Goal: Transaction & Acquisition: Purchase product/service

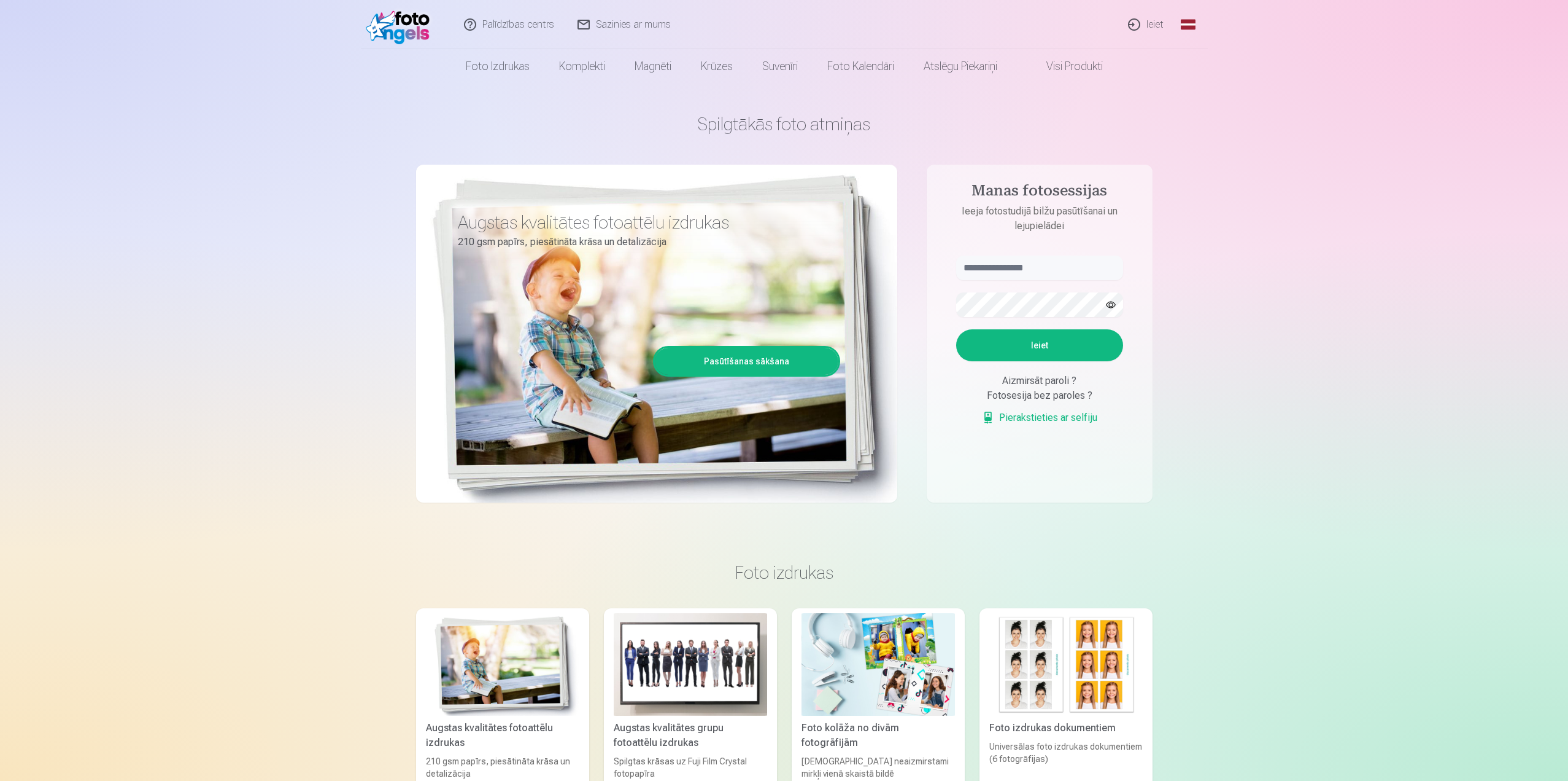
click at [1153, 28] on link "Ieiet" at bounding box center [1147, 24] width 59 height 49
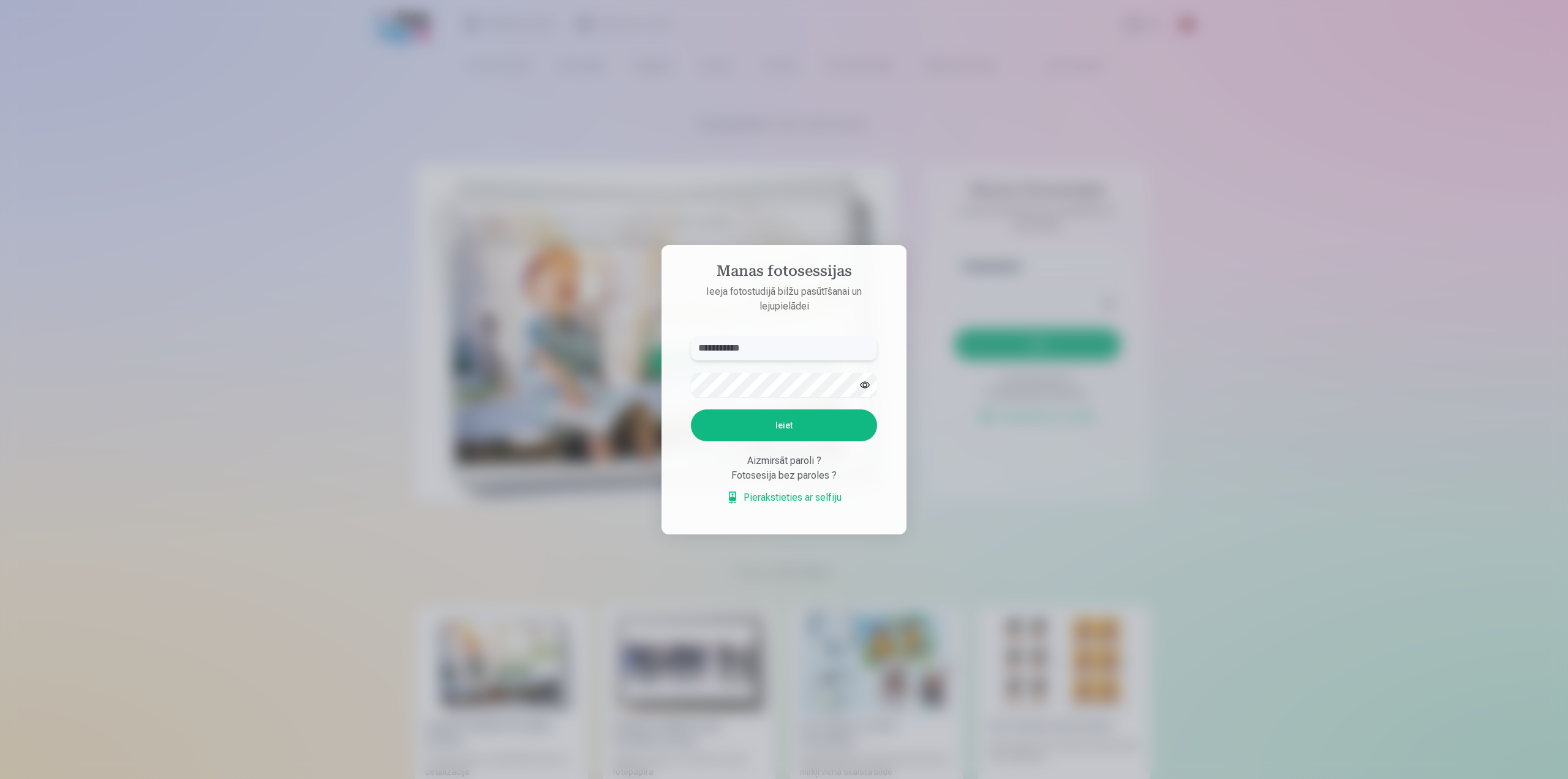
type input "**********"
click at [807, 426] on button "Ieiet" at bounding box center [784, 425] width 186 height 32
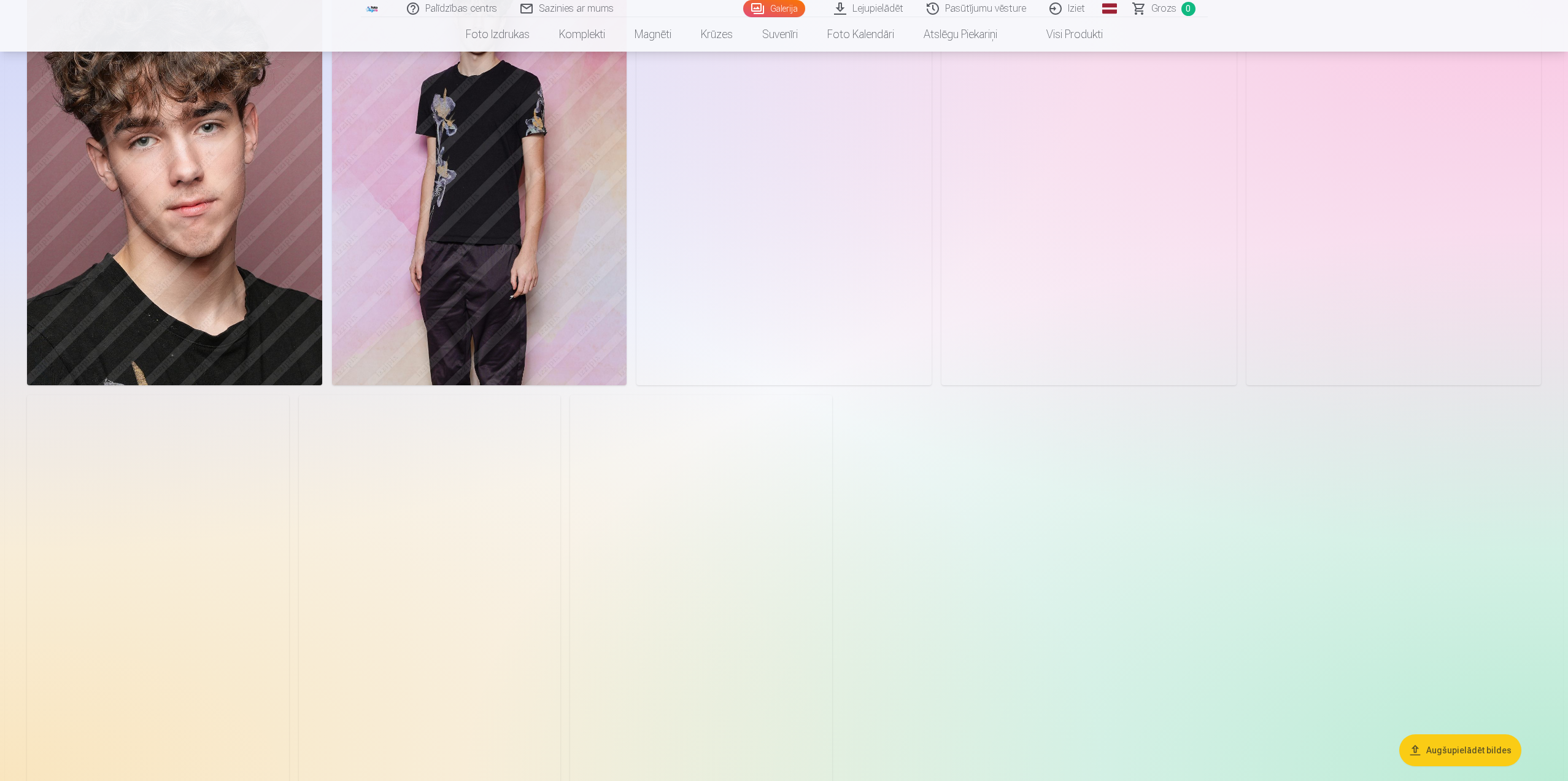
scroll to position [798, 0]
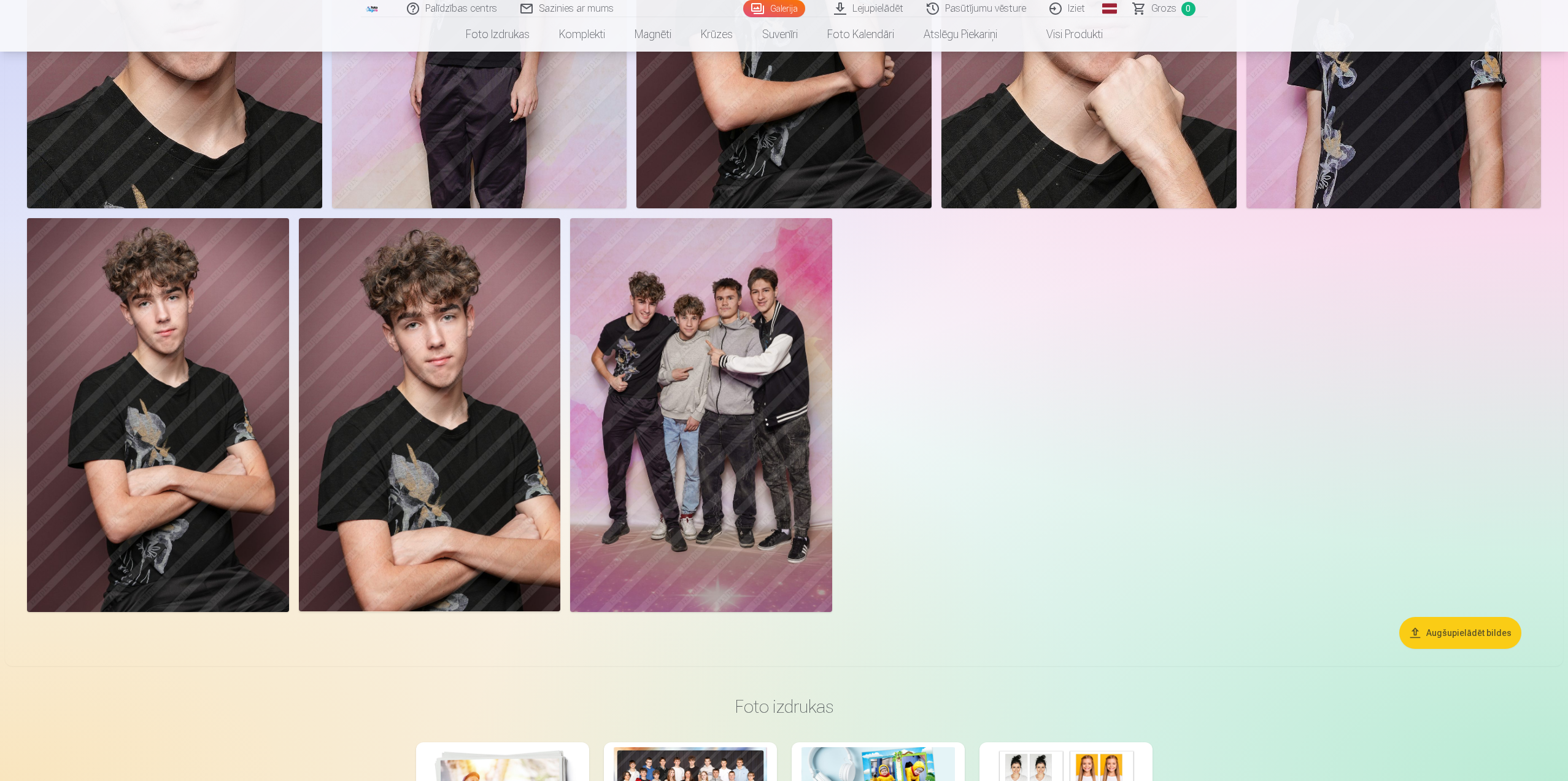
click at [1489, 626] on button "Augšupielādēt bildes" at bounding box center [1460, 632] width 122 height 32
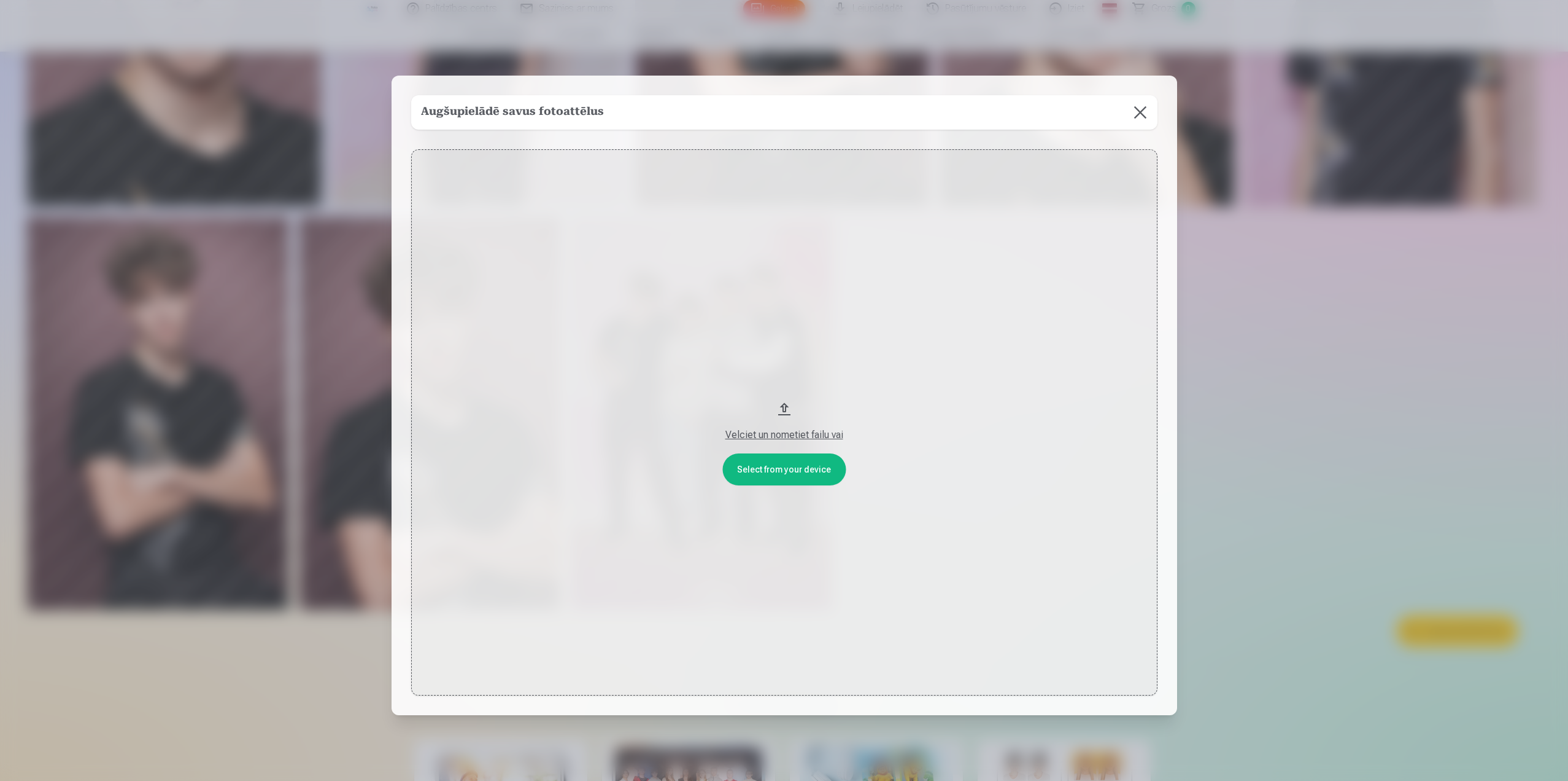
scroll to position [799, 0]
click at [1139, 111] on button at bounding box center [1142, 112] width 35 height 35
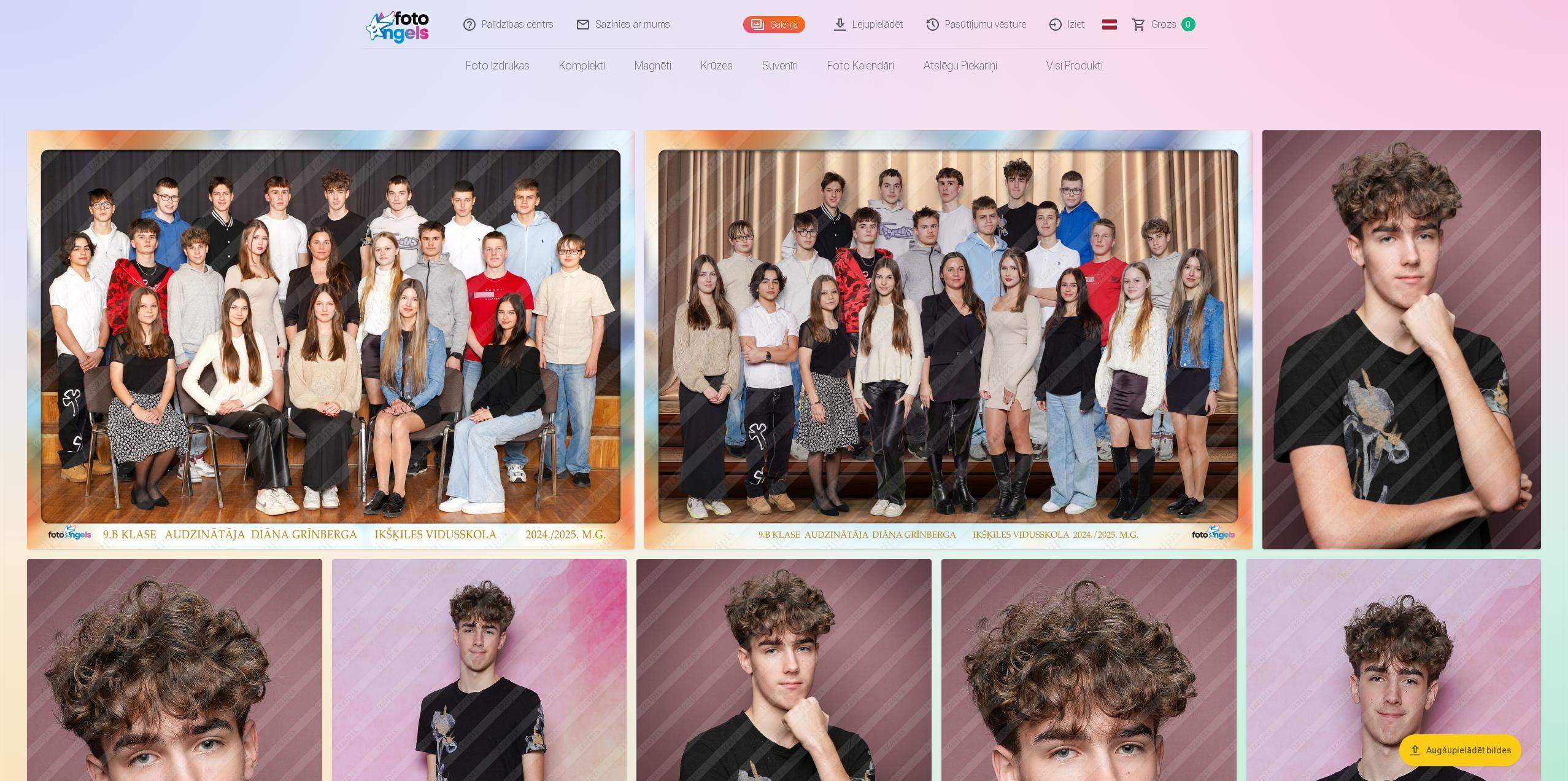
scroll to position [1, 0]
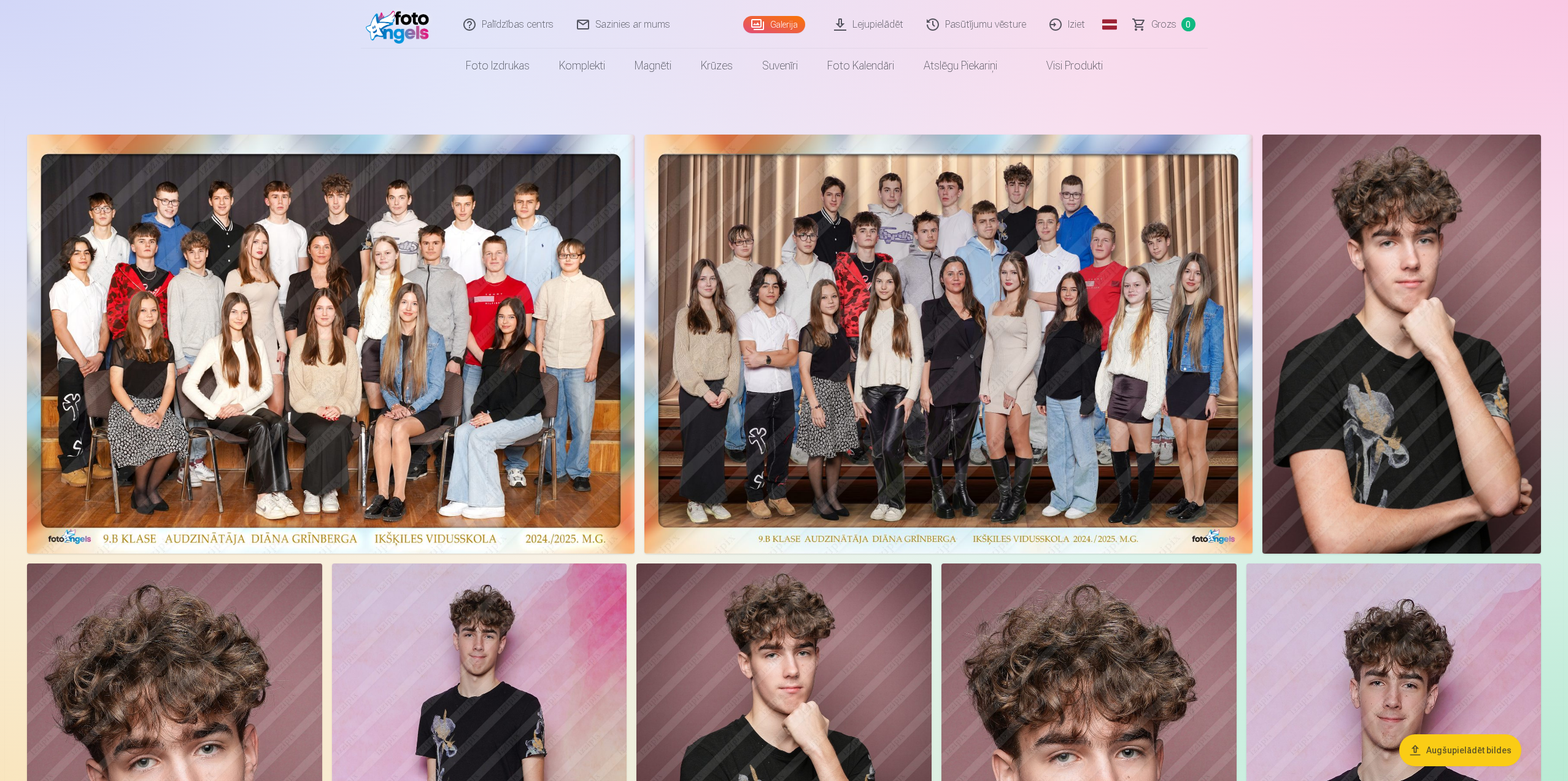
click at [443, 404] on img at bounding box center [331, 343] width 607 height 419
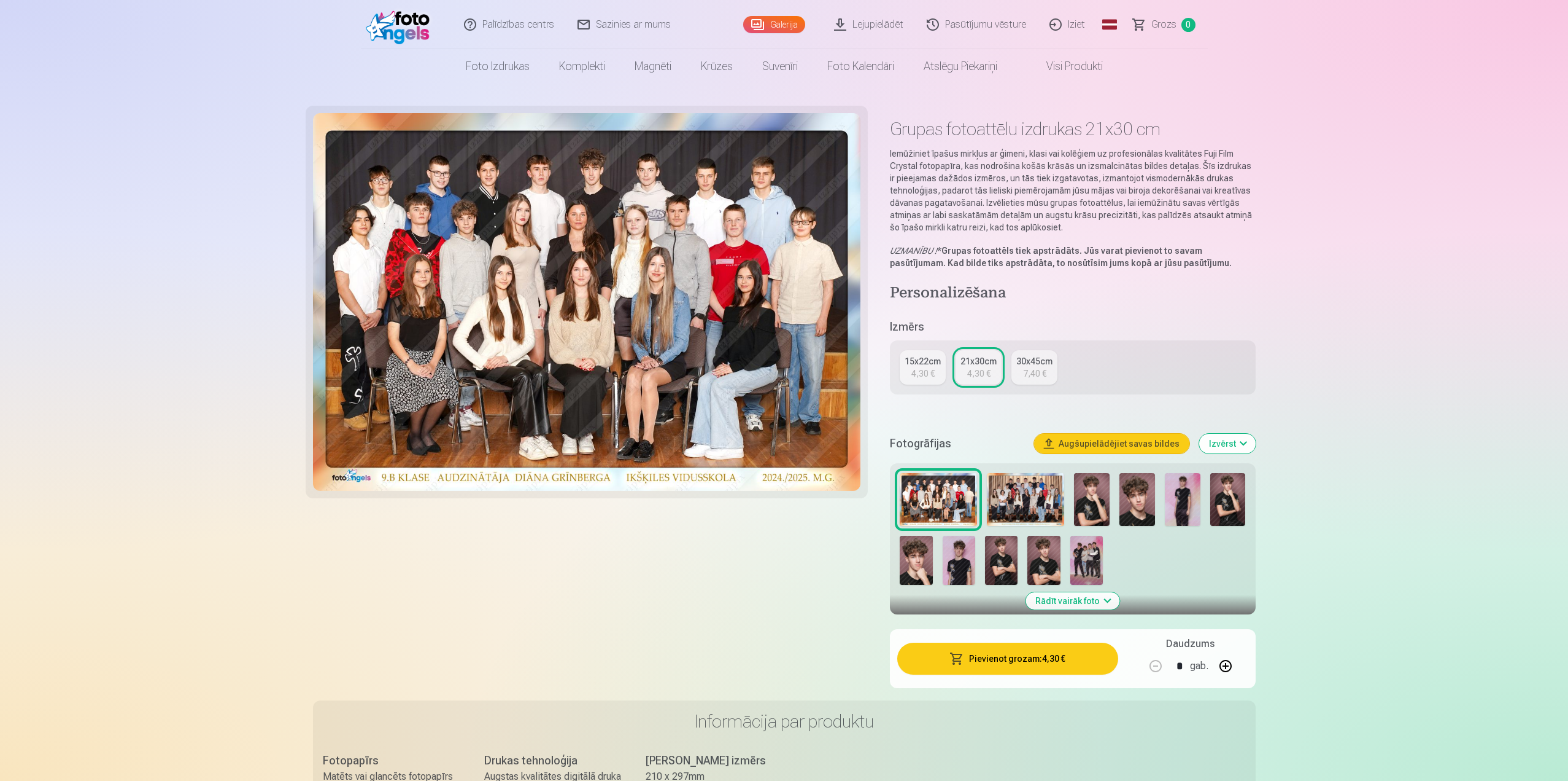
click at [1089, 518] on img at bounding box center [1091, 499] width 36 height 53
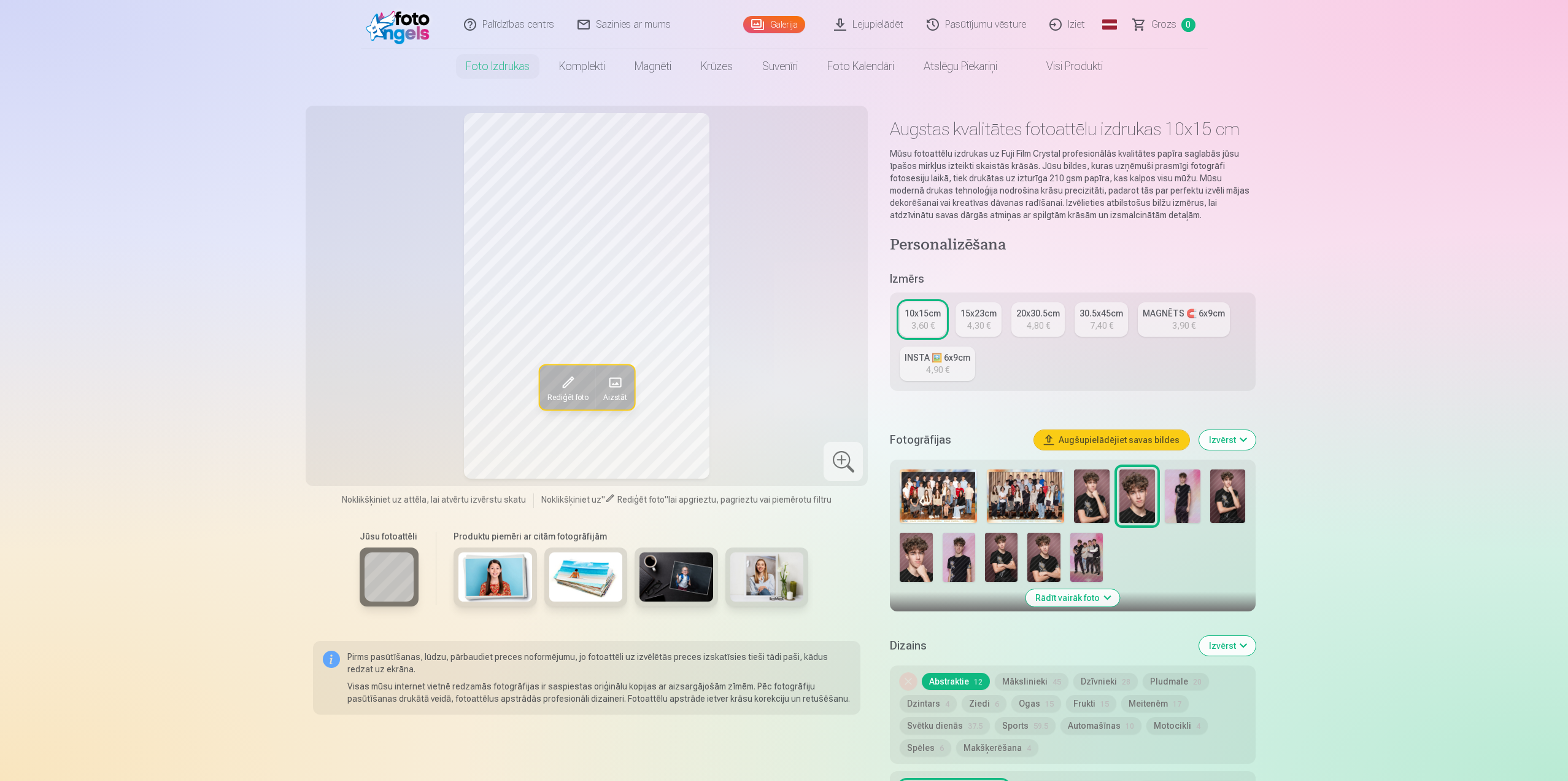
click at [1089, 557] on img at bounding box center [1086, 557] width 32 height 49
click at [1089, 496] on img at bounding box center [1091, 495] width 36 height 53
click at [1086, 553] on img at bounding box center [1086, 557] width 32 height 49
click at [1090, 498] on img at bounding box center [1091, 495] width 36 height 53
click at [852, 455] on div at bounding box center [843, 461] width 39 height 39
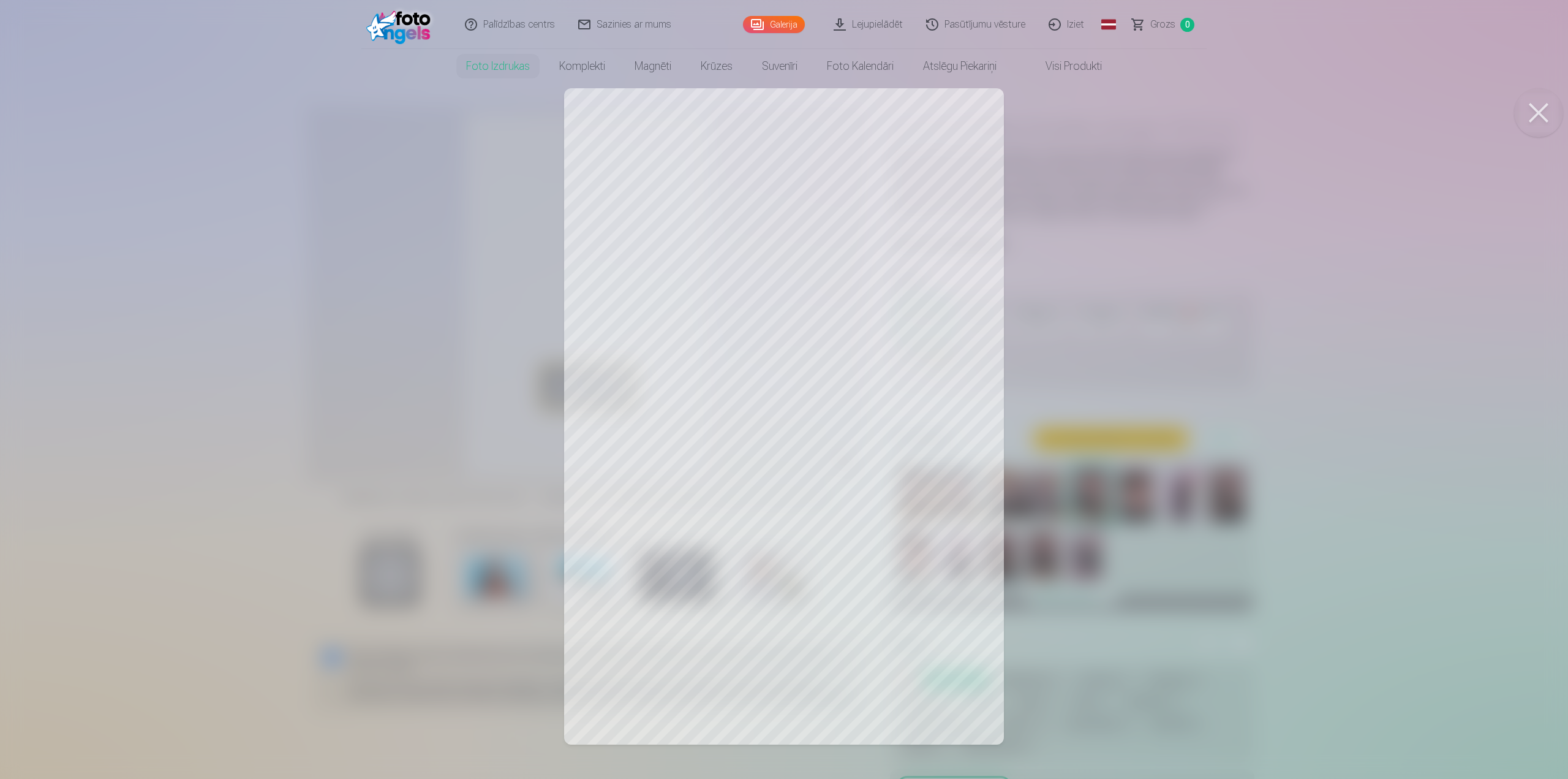
click at [1550, 117] on button at bounding box center [1538, 113] width 49 height 49
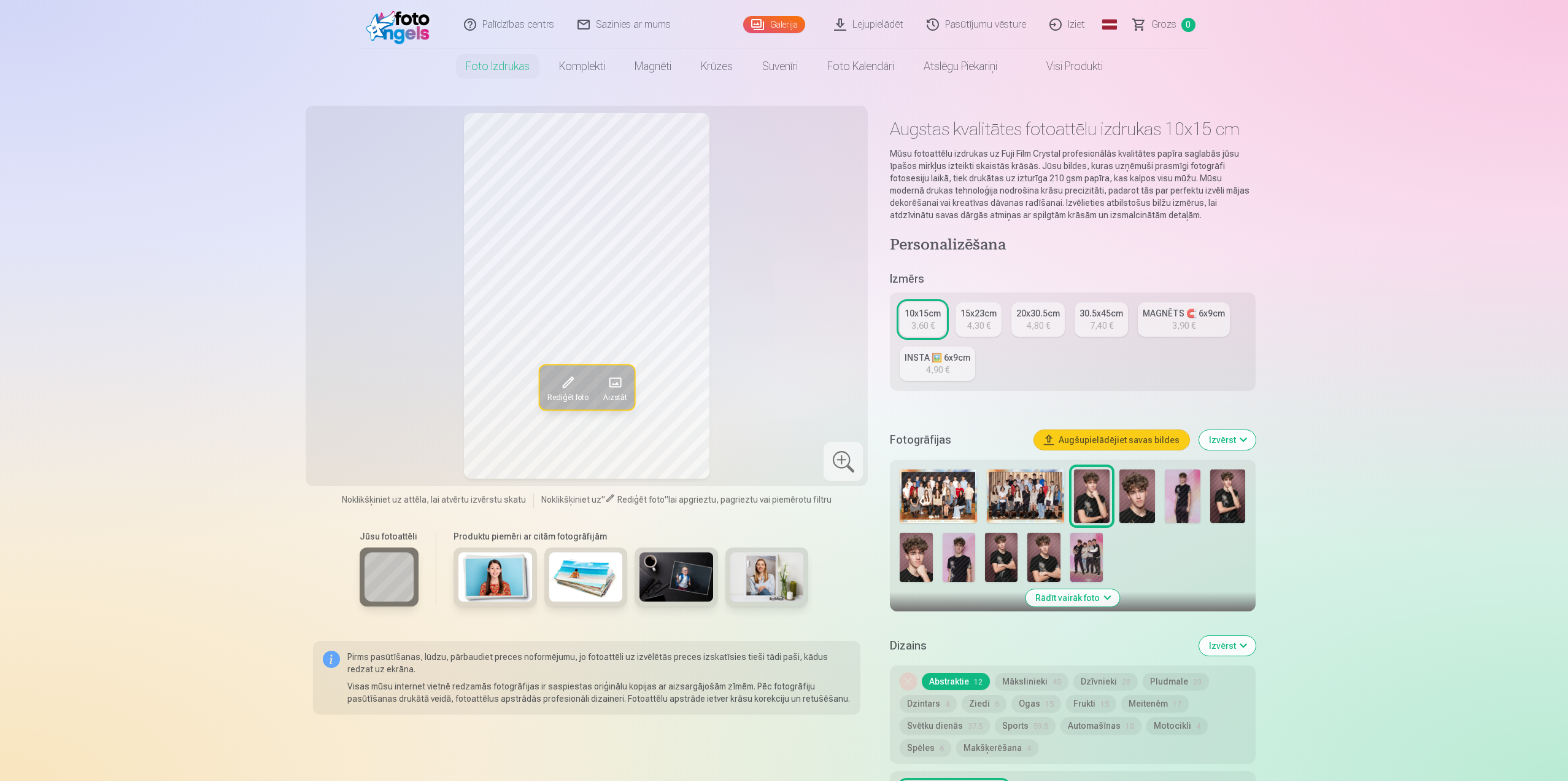
click at [1138, 492] on img at bounding box center [1137, 495] width 36 height 53
click at [1187, 499] on img at bounding box center [1183, 495] width 36 height 53
click at [1139, 490] on img at bounding box center [1137, 495] width 36 height 53
click at [1232, 500] on img at bounding box center [1228, 495] width 36 height 53
click at [924, 552] on img at bounding box center [915, 557] width 32 height 49
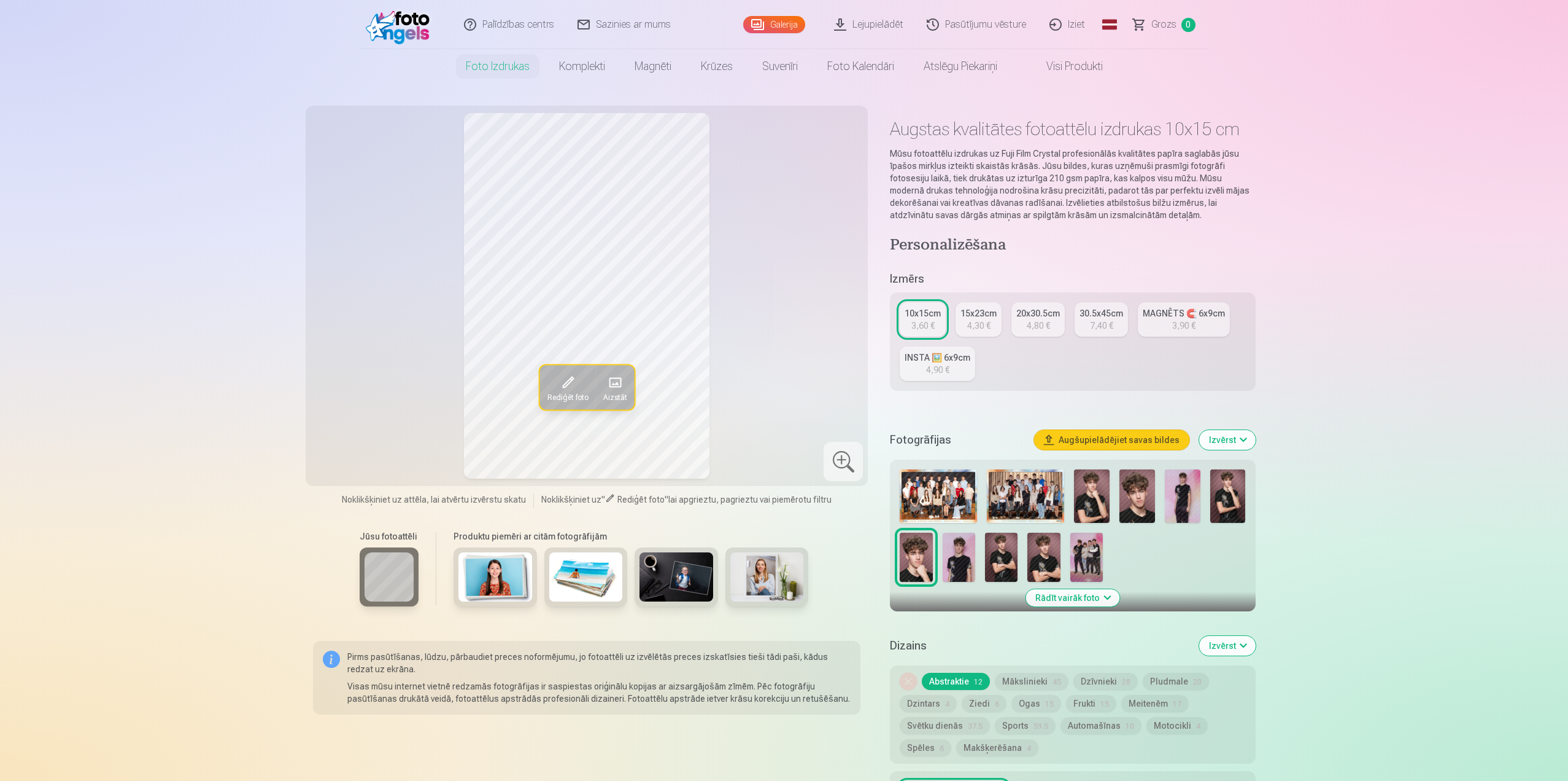
click at [955, 562] on img at bounding box center [959, 557] width 32 height 49
click at [1000, 564] on img at bounding box center [1001, 557] width 32 height 49
click at [1049, 573] on img at bounding box center [1043, 557] width 32 height 49
click at [1089, 566] on img at bounding box center [1086, 557] width 32 height 49
click at [1092, 493] on img at bounding box center [1091, 495] width 36 height 53
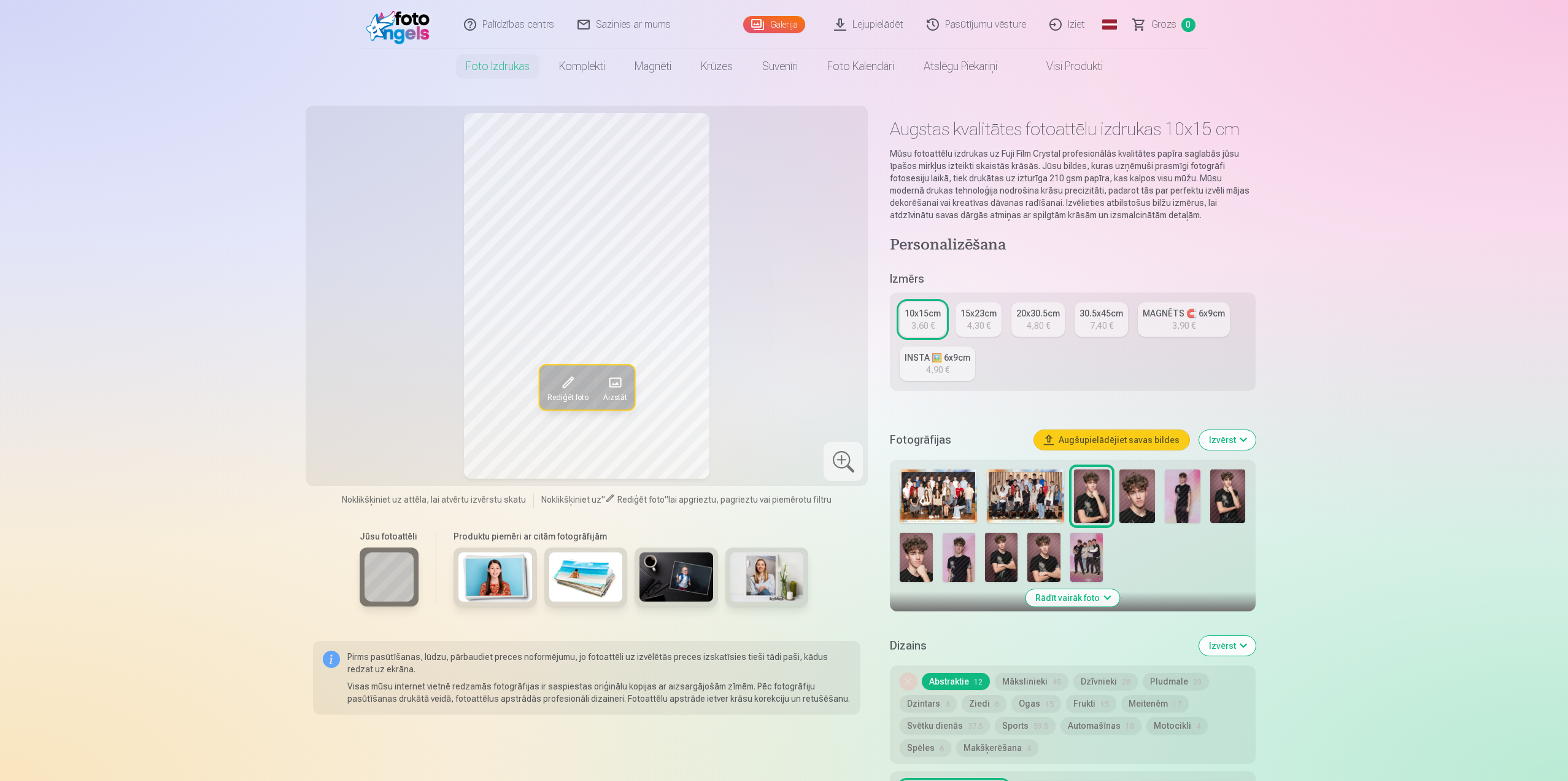
click at [1133, 516] on img at bounding box center [1137, 495] width 36 height 53
click at [1093, 502] on img at bounding box center [1091, 495] width 36 height 53
click at [1230, 491] on img at bounding box center [1228, 495] width 36 height 53
click at [1101, 497] on img at bounding box center [1091, 495] width 36 height 53
click at [868, 23] on link "Lejupielādēt" at bounding box center [869, 24] width 93 height 49
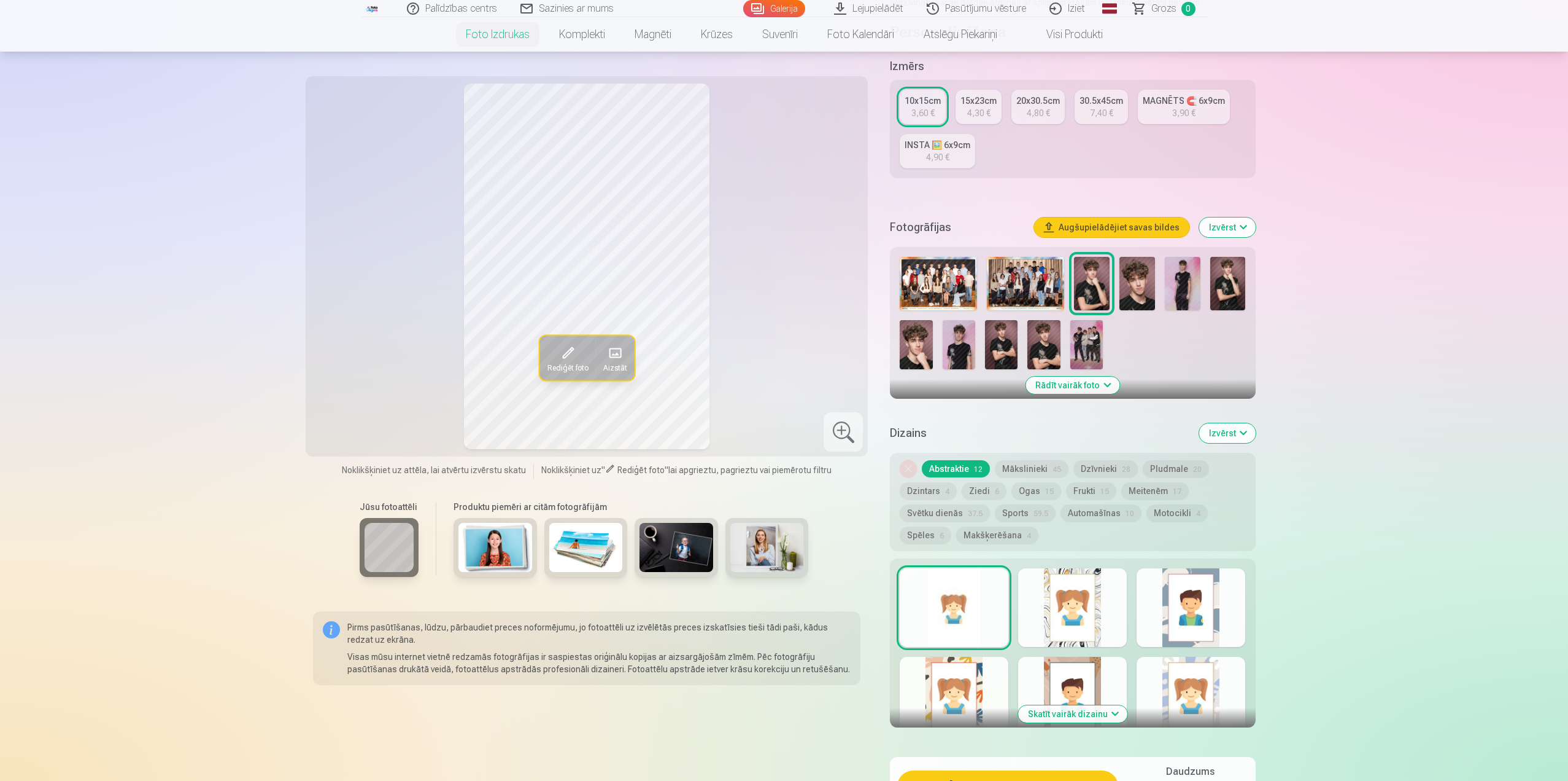
scroll to position [62, 0]
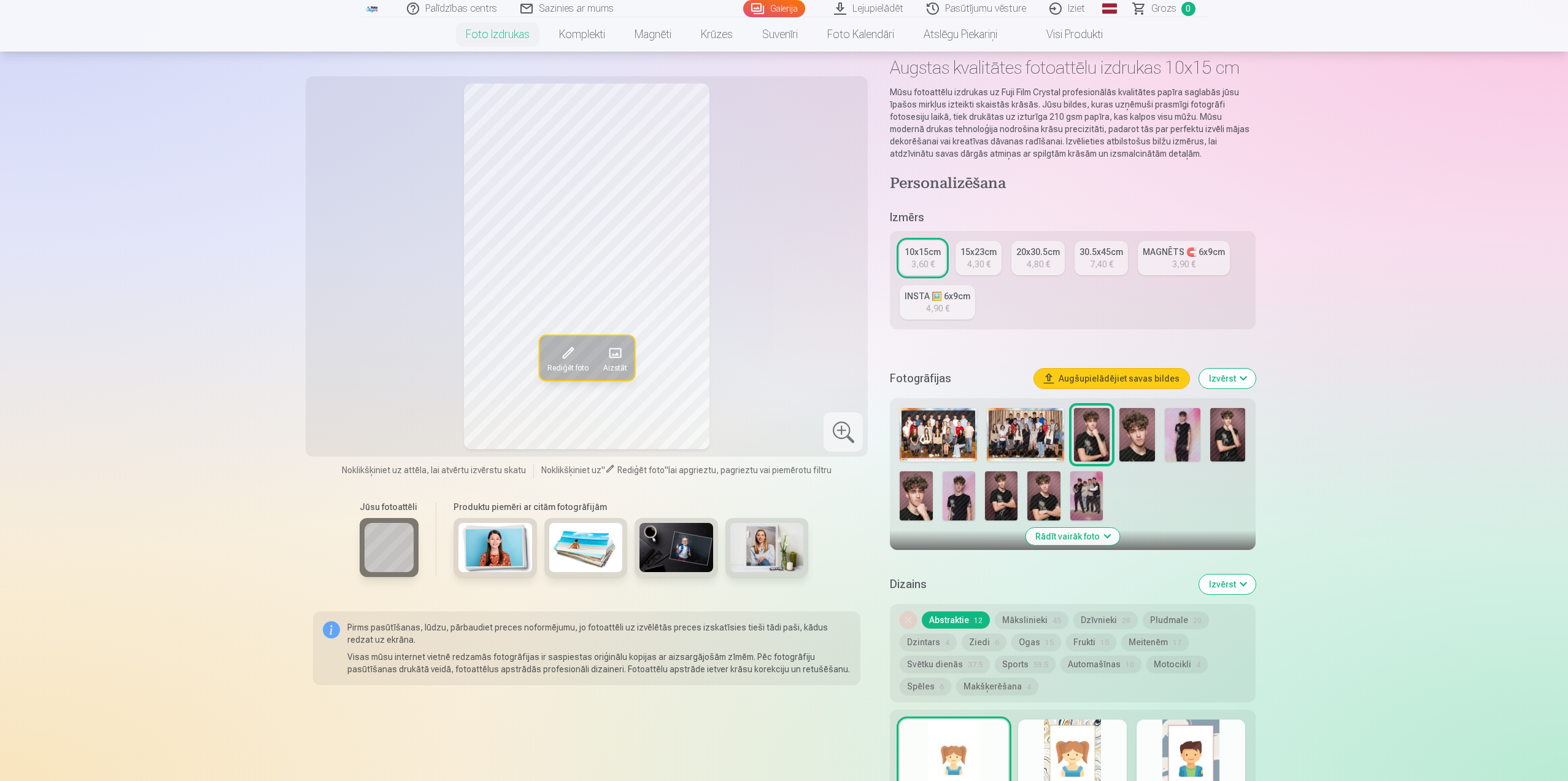
click at [861, 11] on link "Lejupielādēt" at bounding box center [869, 9] width 93 height 17
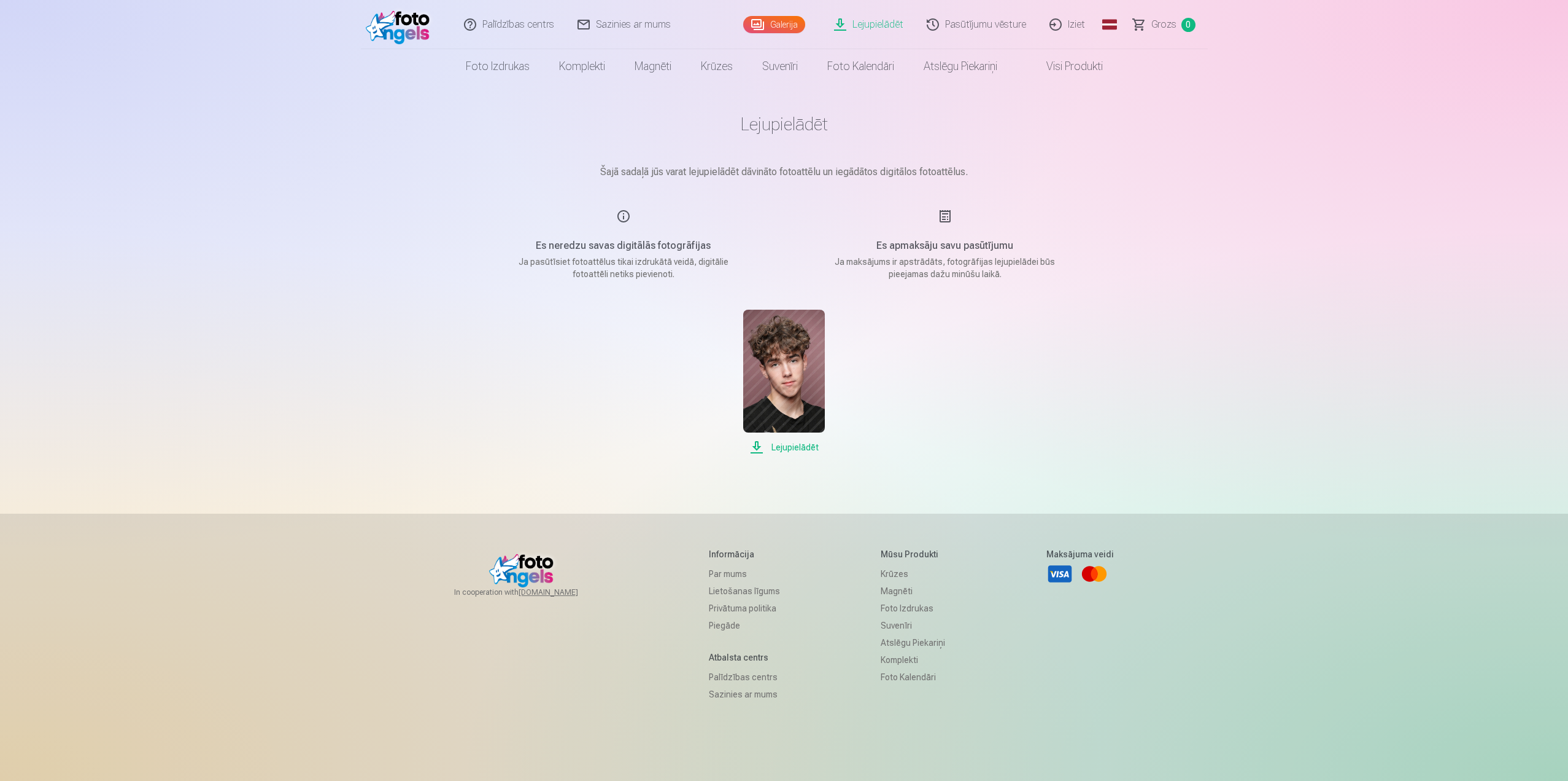
click at [1079, 70] on link "Visi produkti" at bounding box center [1064, 66] width 105 height 35
click at [793, 448] on span "Lejupielādēt" at bounding box center [784, 447] width 82 height 15
click at [1469, 311] on div "Palīdzības centrs Sazinies ar mums Galerija Lejupielādēt Pasūtījumu vēsture Izi…" at bounding box center [784, 426] width 1568 height 852
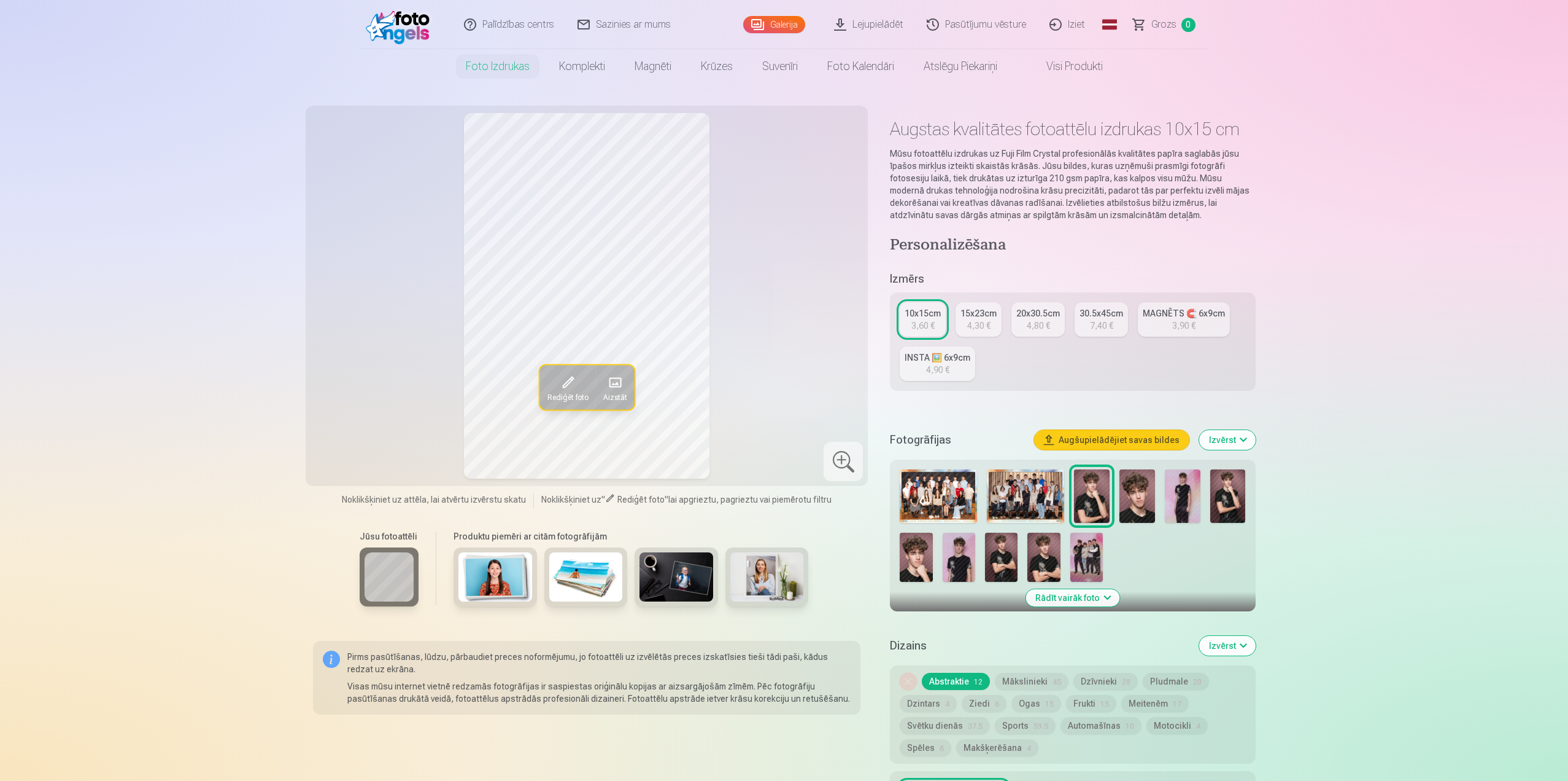
click at [620, 397] on span "Aizstāt" at bounding box center [615, 396] width 24 height 10
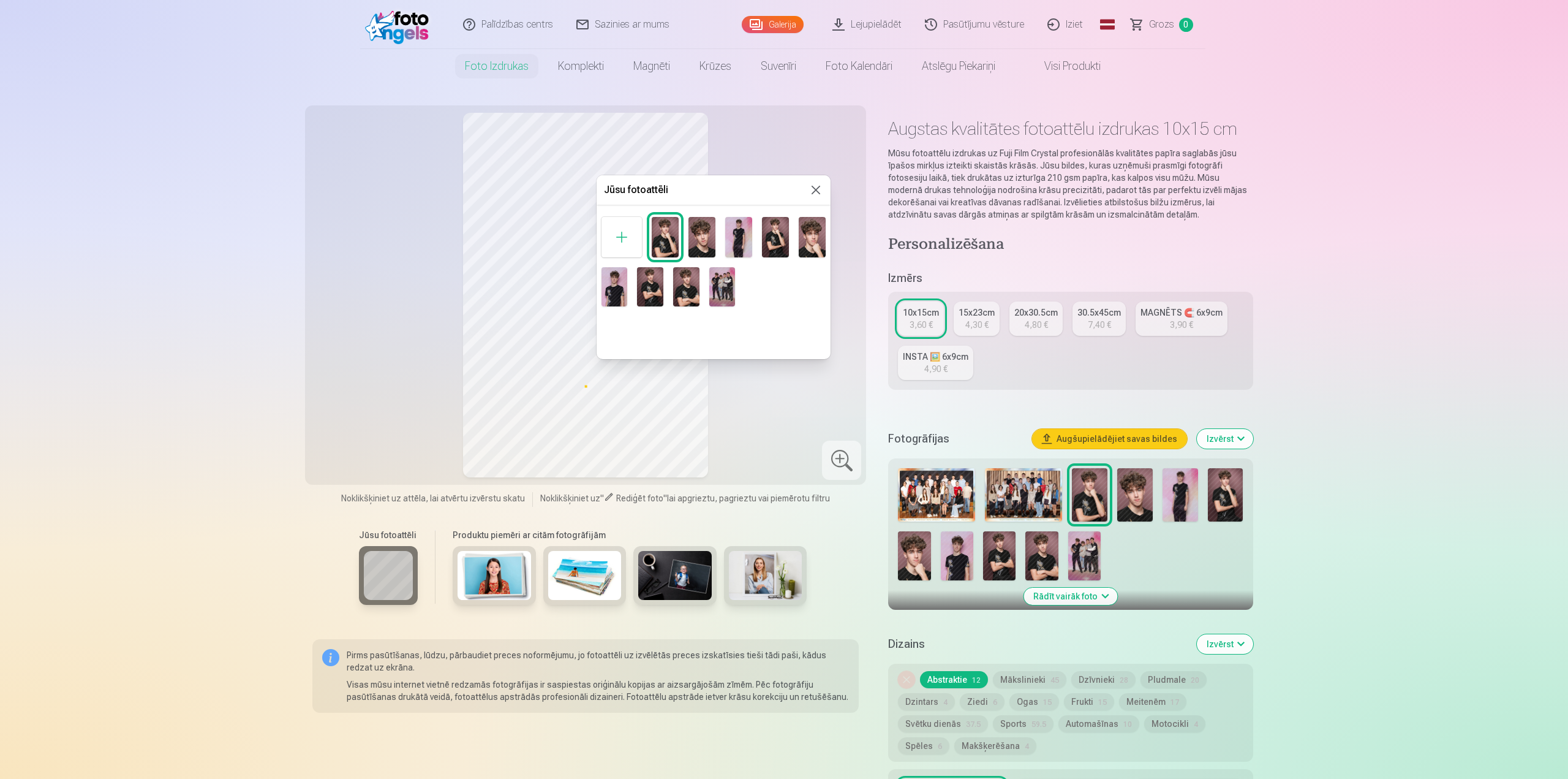
click at [725, 294] on img at bounding box center [722, 287] width 26 height 39
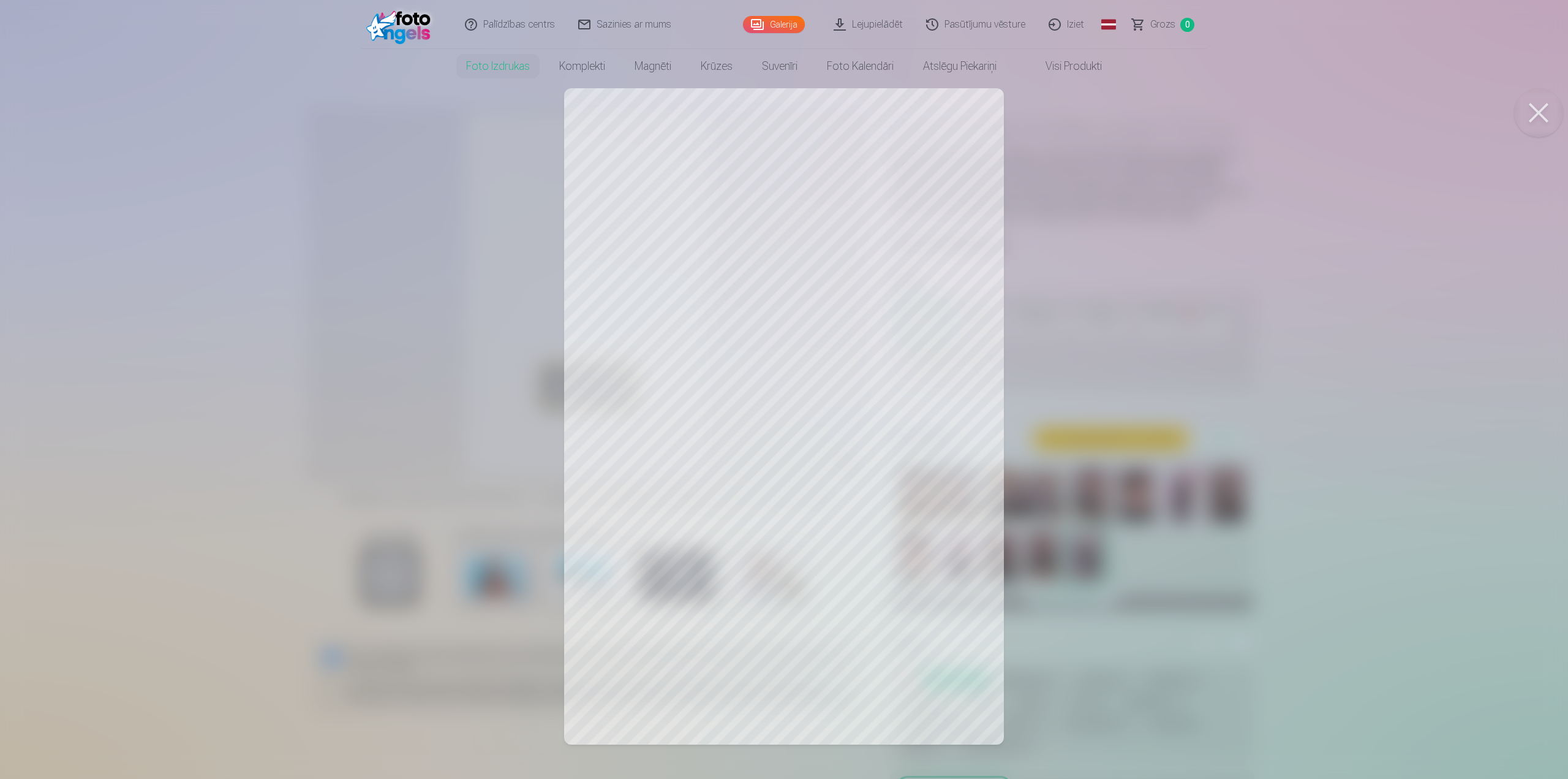
click at [1082, 373] on div at bounding box center [784, 389] width 1568 height 779
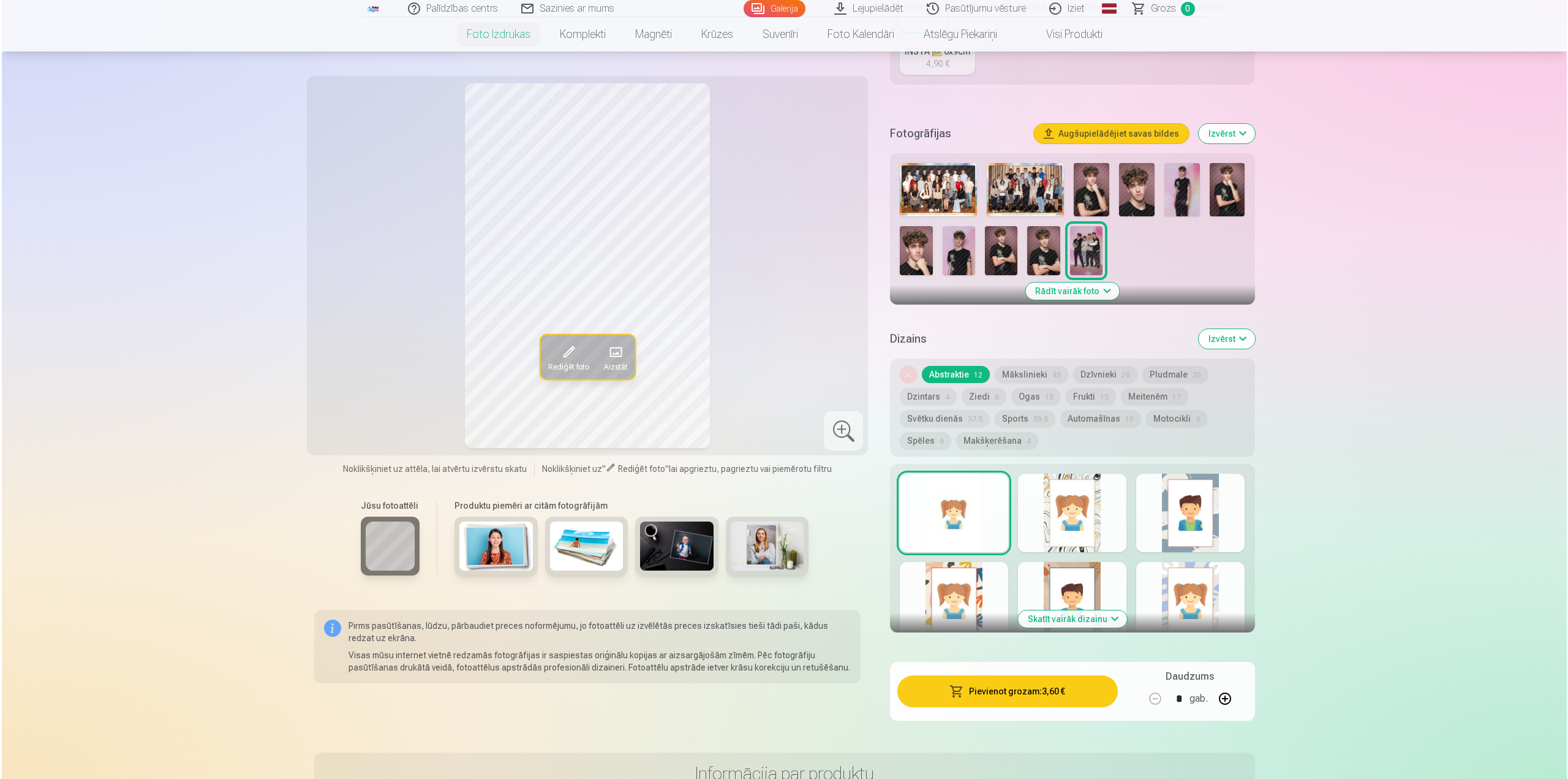
scroll to position [307, 0]
click at [1035, 690] on button "Pievienot grozam : 3,60 €" at bounding box center [1005, 690] width 220 height 32
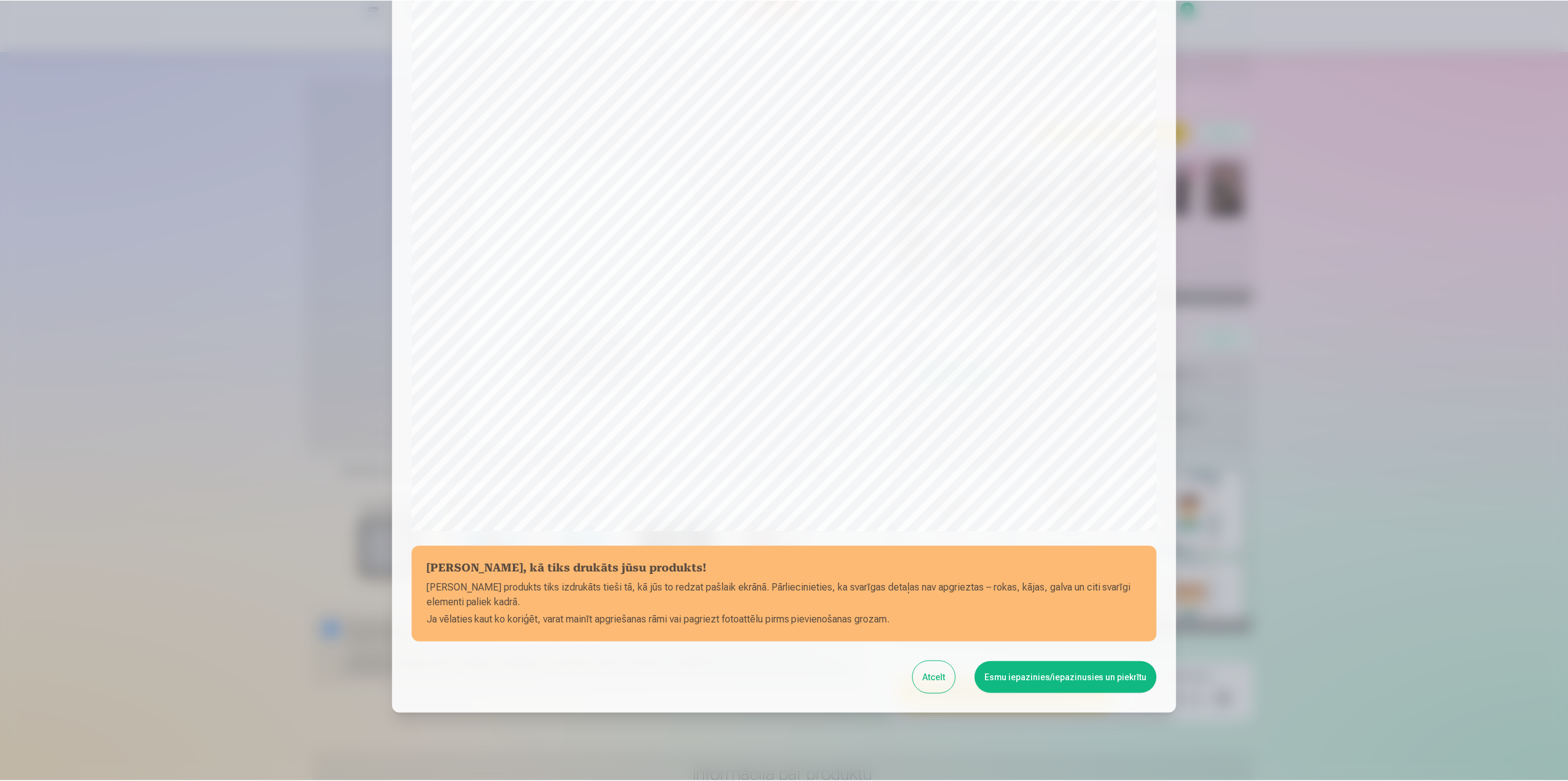
scroll to position [104, 0]
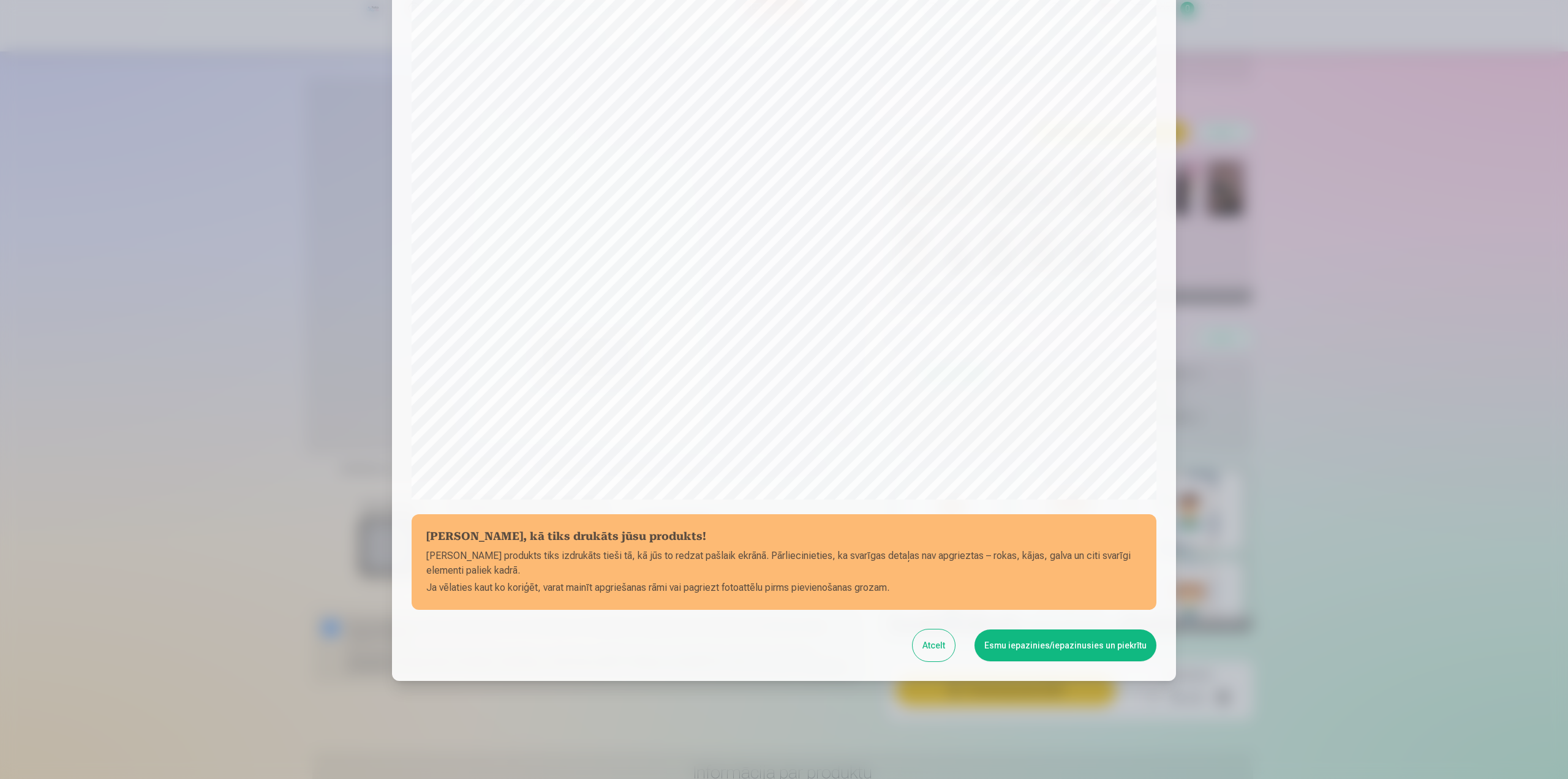
click at [1115, 646] on button "Esmu iepazinies/iepazinusies un piekrītu" at bounding box center [1065, 644] width 182 height 32
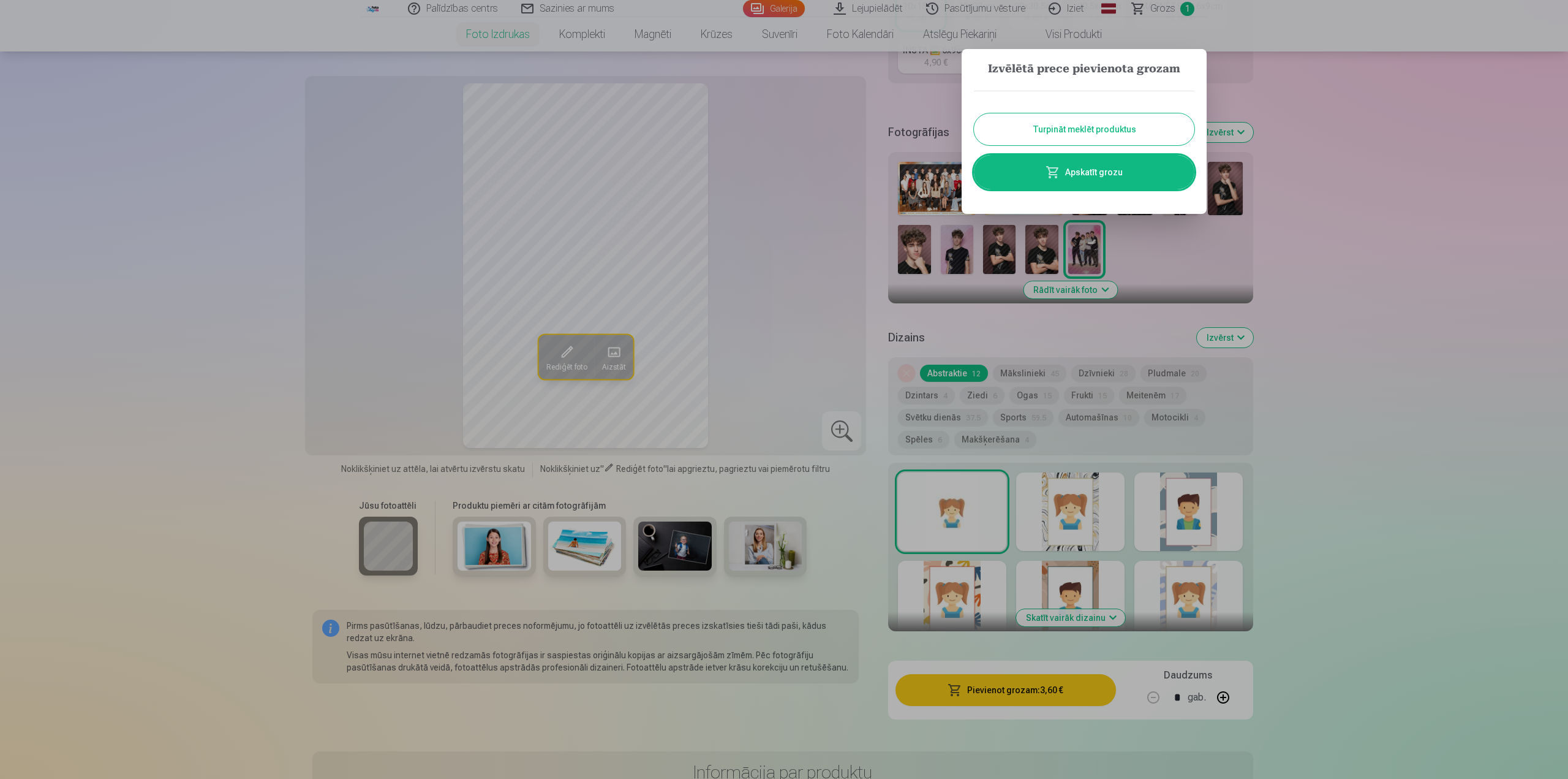
click at [1050, 131] on button "Turpināt meklēt produktus" at bounding box center [1084, 129] width 221 height 32
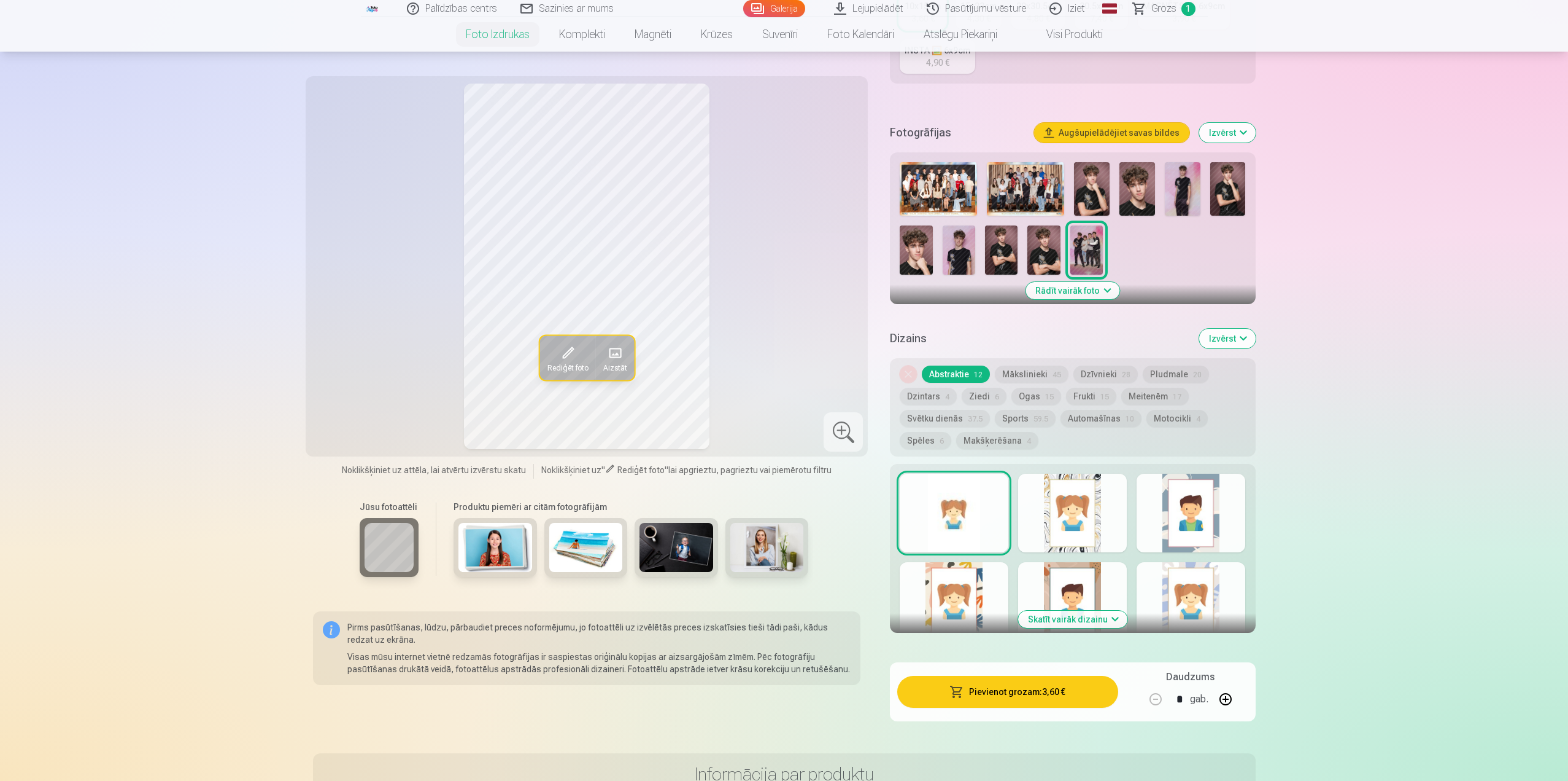
click at [960, 192] on img at bounding box center [938, 188] width 77 height 53
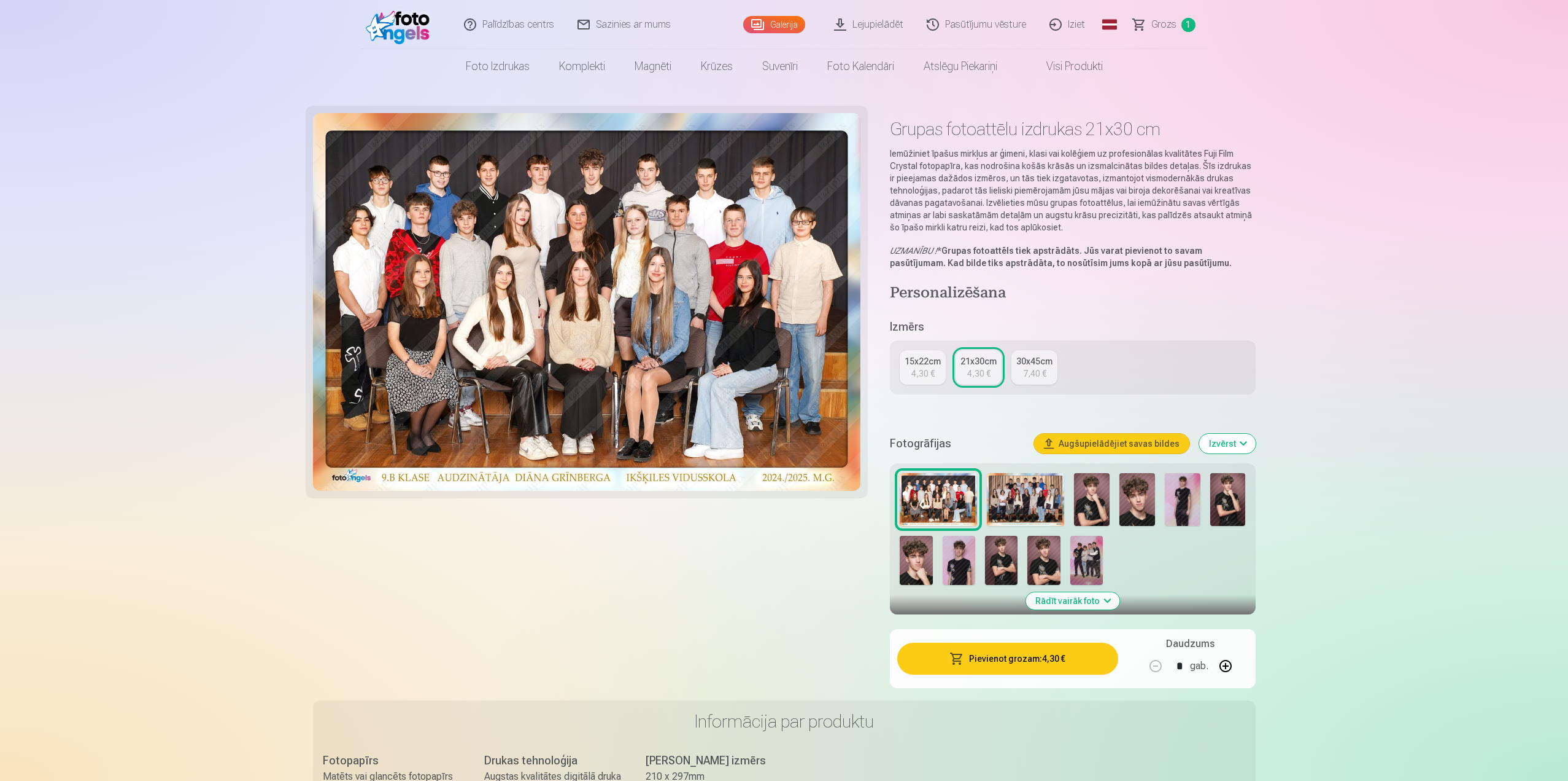
click at [1034, 508] on img at bounding box center [1025, 499] width 77 height 53
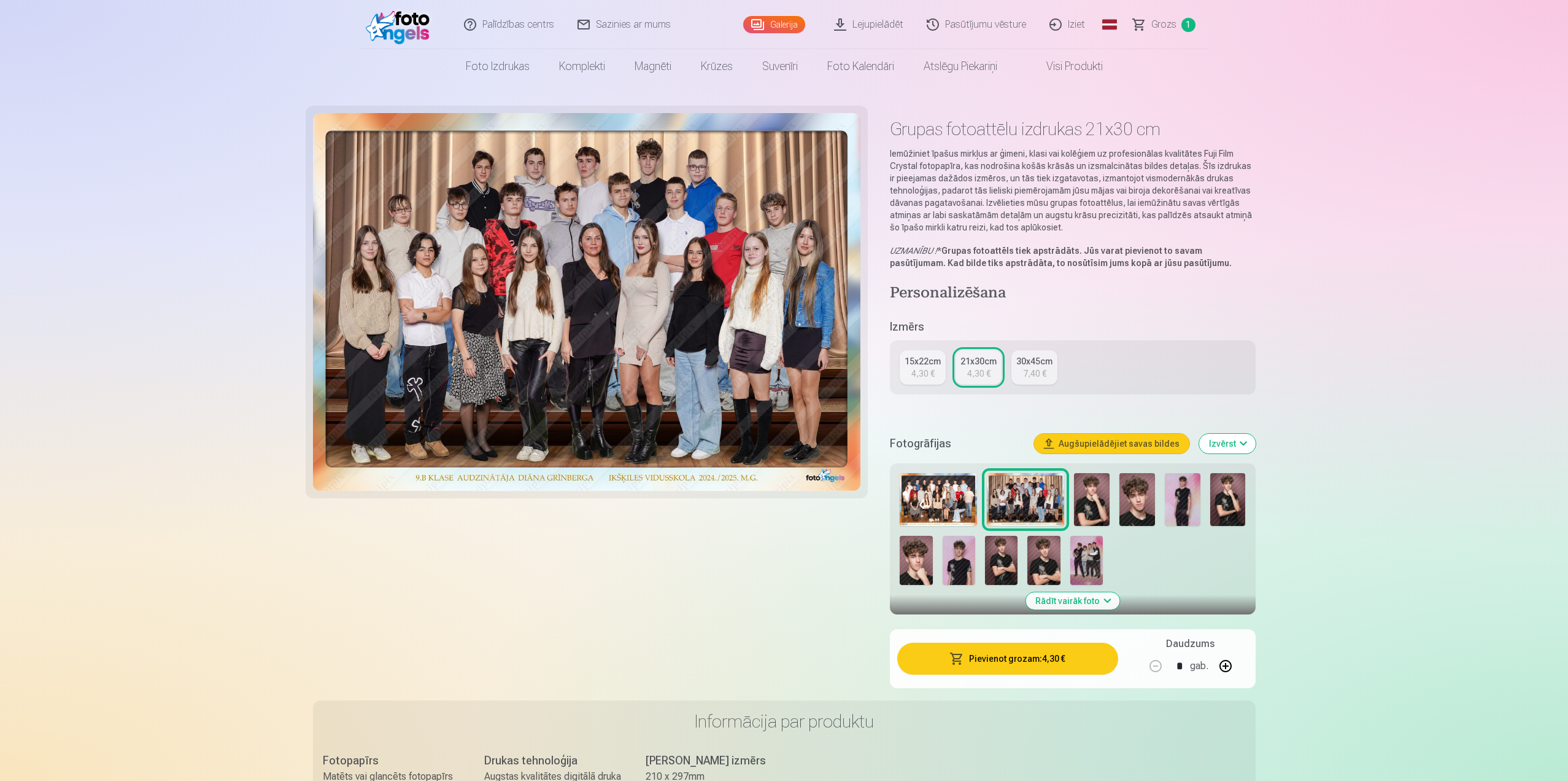
click at [960, 508] on img at bounding box center [938, 499] width 77 height 53
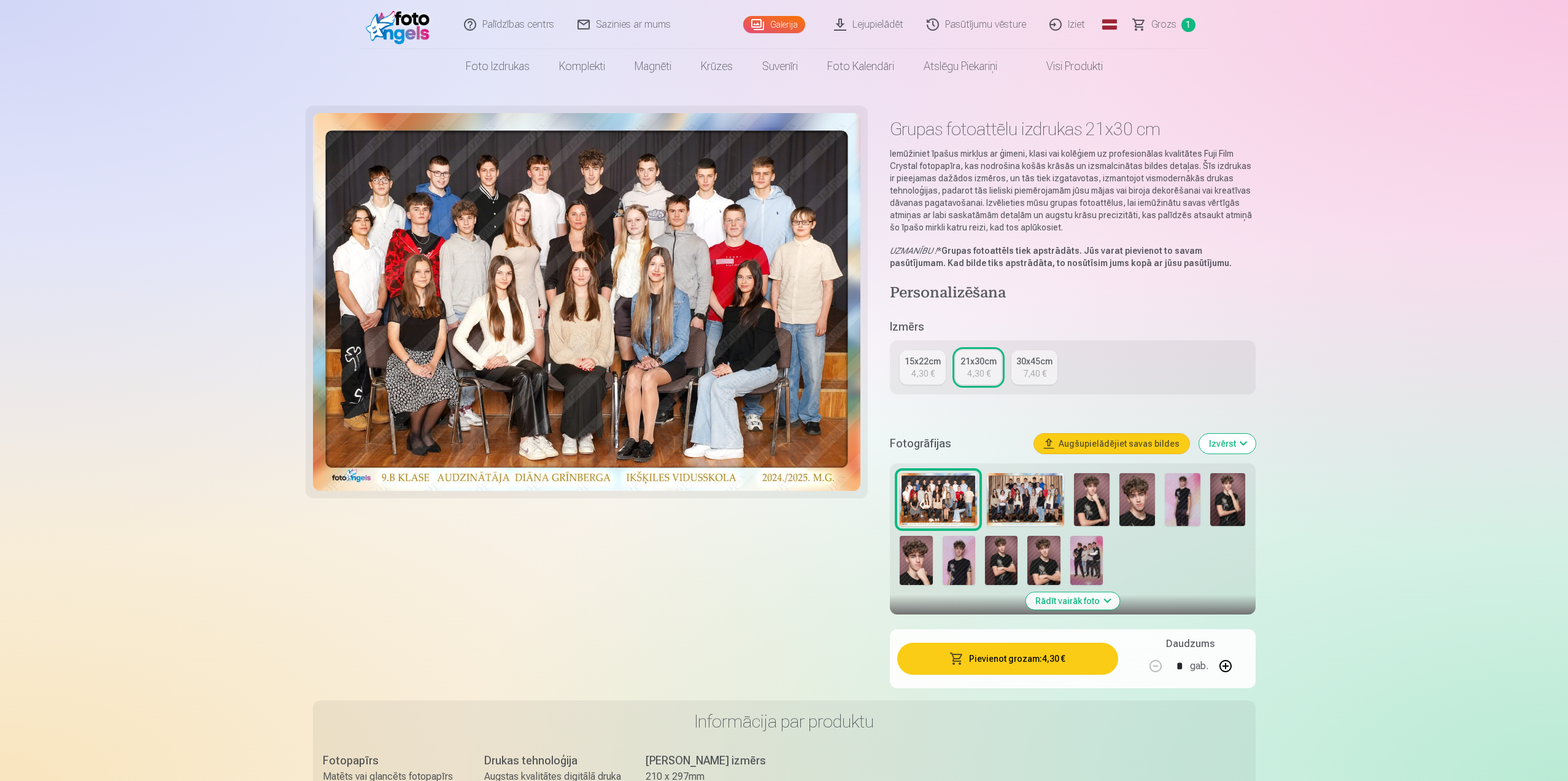
click at [1023, 511] on img at bounding box center [1025, 499] width 77 height 53
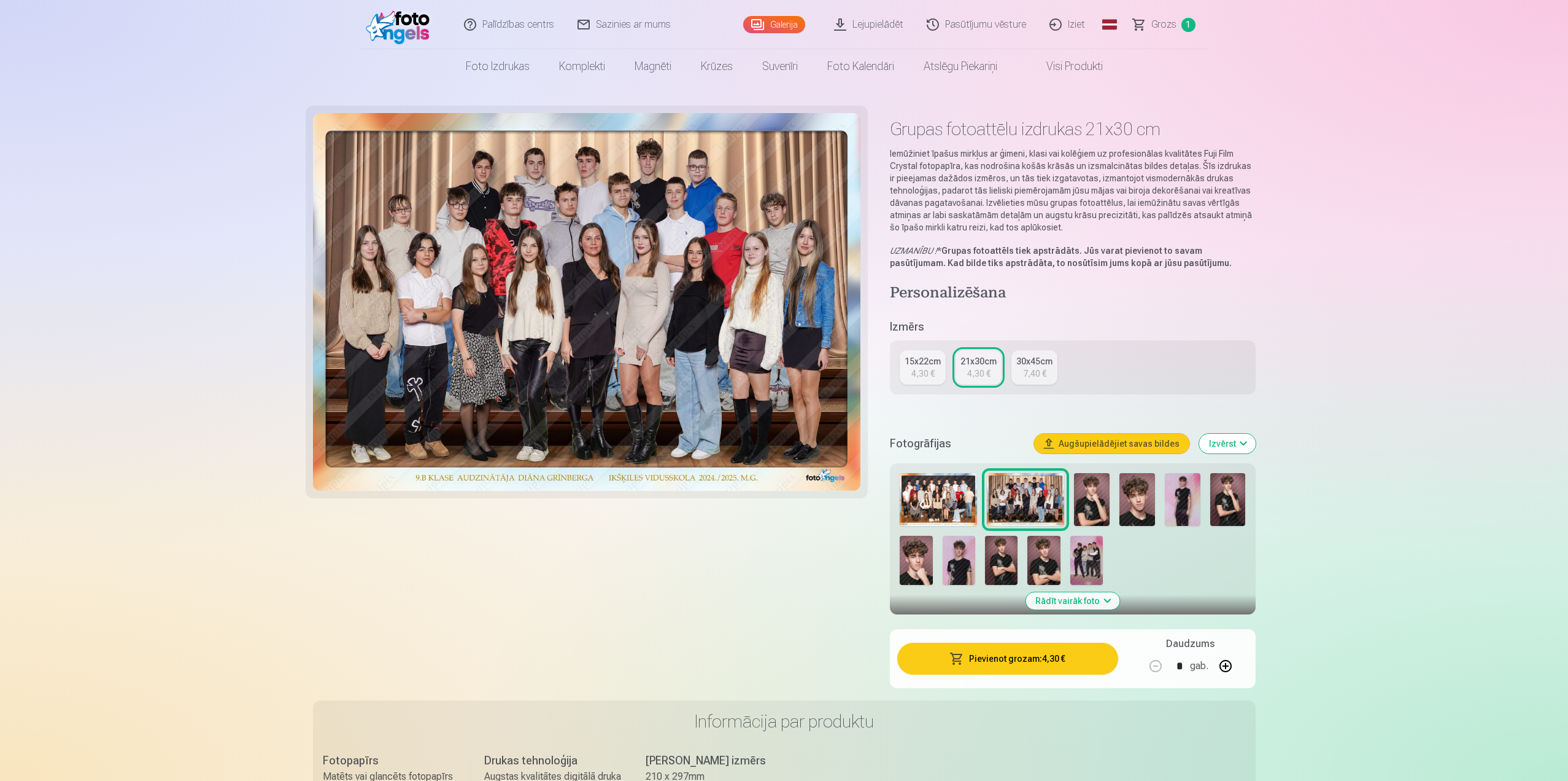
click at [960, 505] on img at bounding box center [938, 499] width 77 height 53
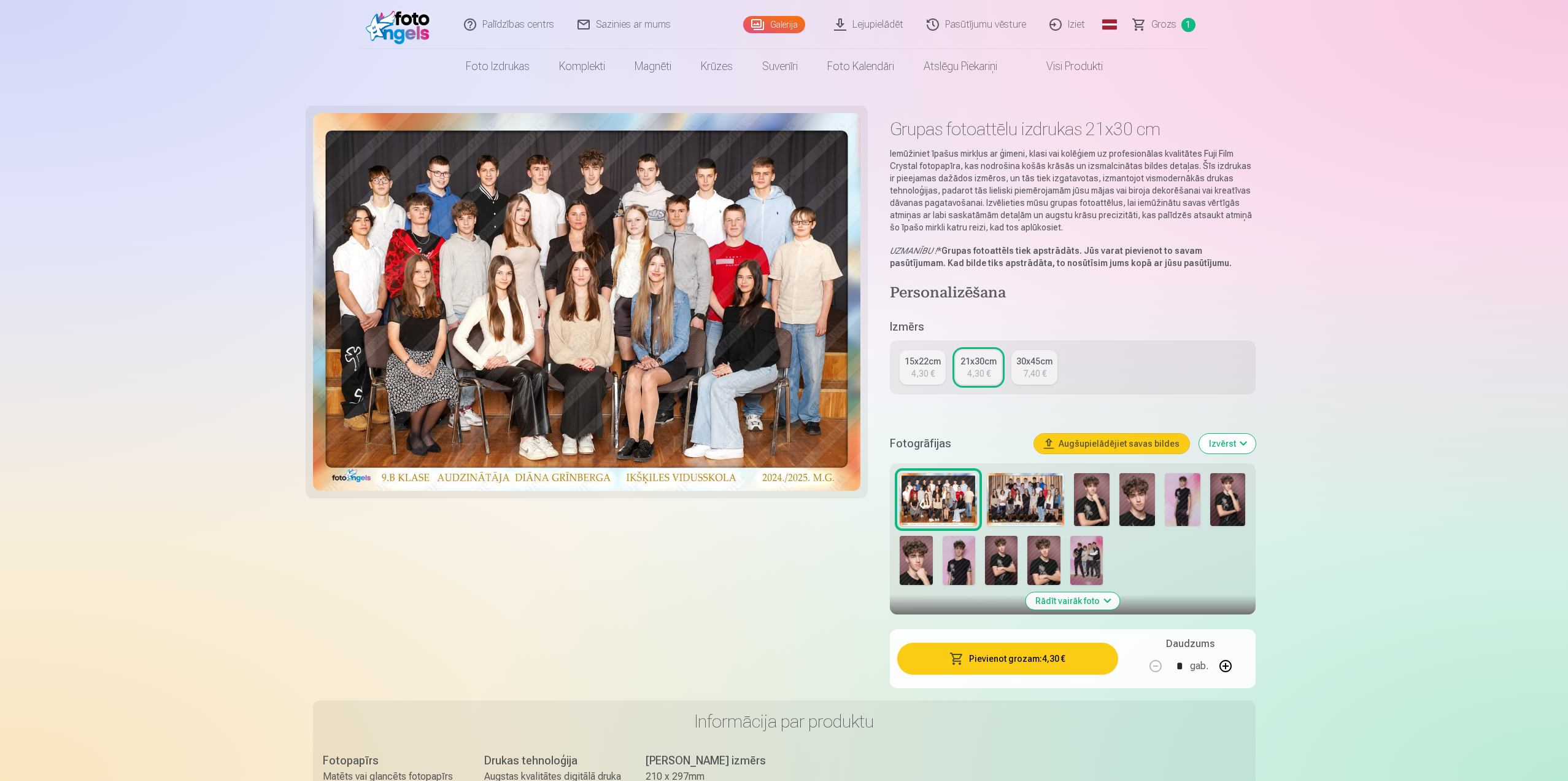
click at [1060, 666] on button "Pievienot grozam : 4,30 €" at bounding box center [1007, 658] width 220 height 32
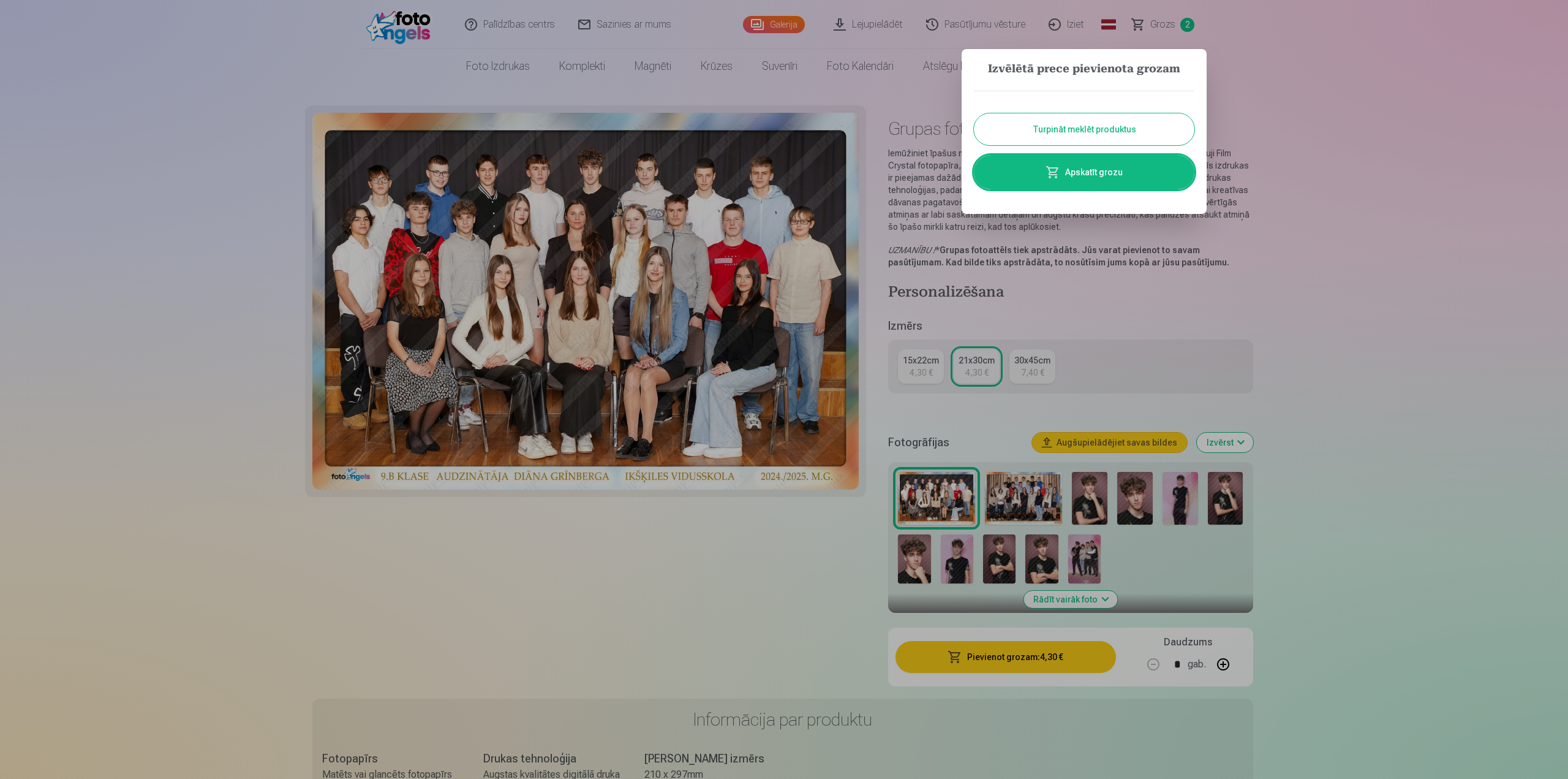
click at [1107, 175] on link "Apskatīt grozu" at bounding box center [1084, 172] width 221 height 35
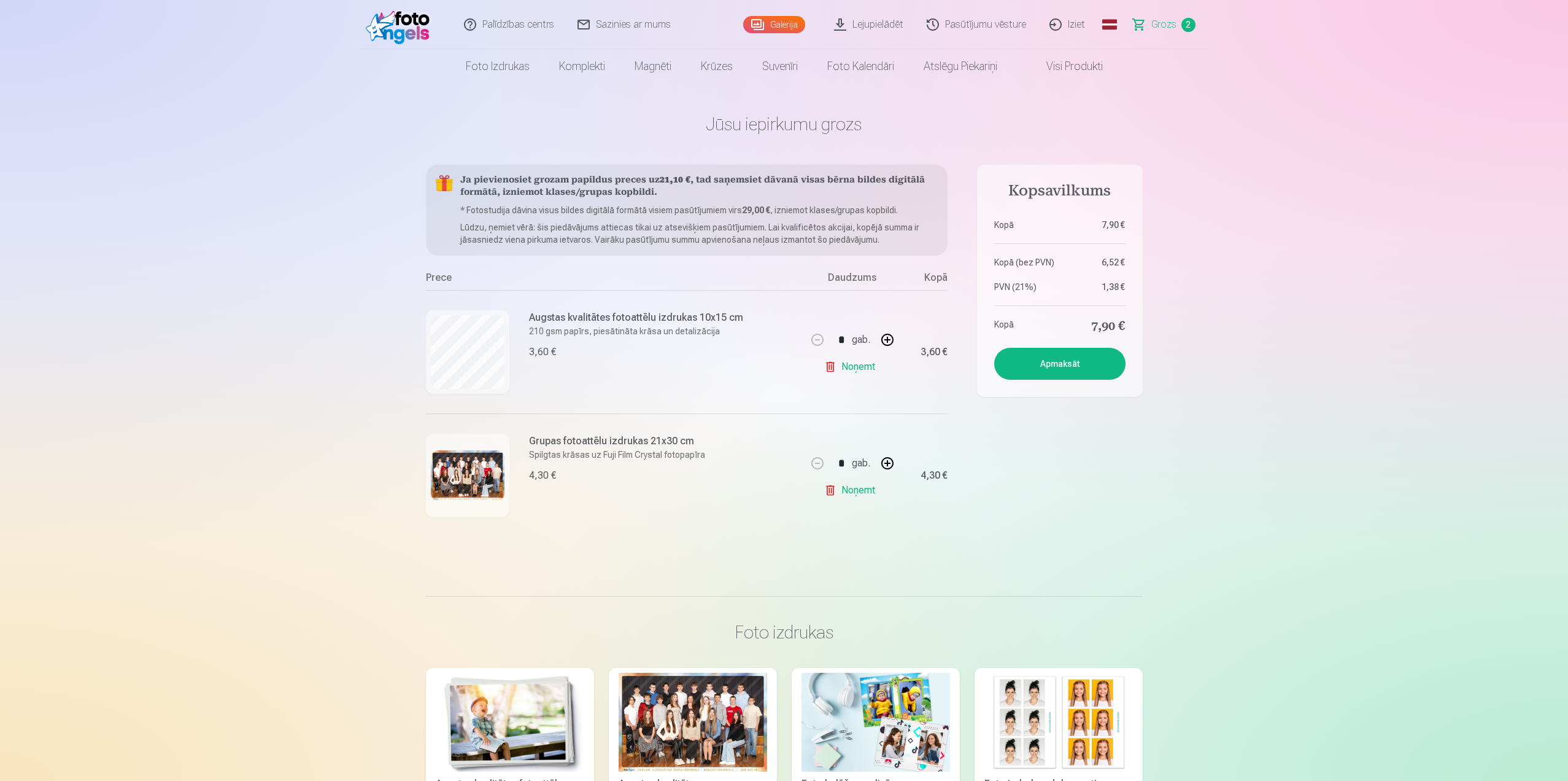
click at [1081, 365] on button "Apmaksāt" at bounding box center [1060, 363] width 131 height 32
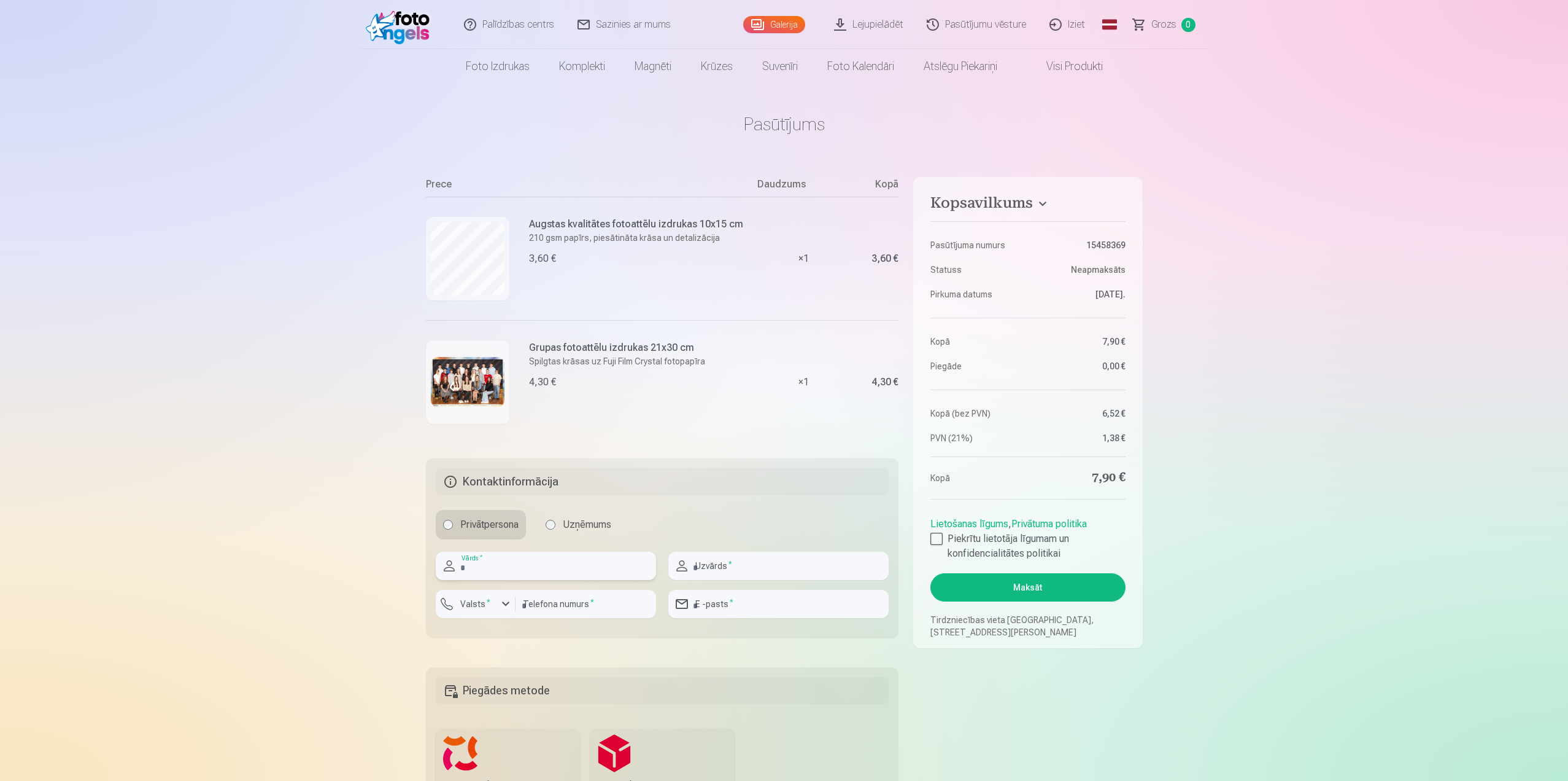
click at [608, 564] on input "text" at bounding box center [546, 565] width 220 height 28
type input "******"
click at [697, 570] on input "text" at bounding box center [778, 565] width 220 height 28
type input "******"
click at [503, 607] on div "button" at bounding box center [506, 603] width 15 height 15
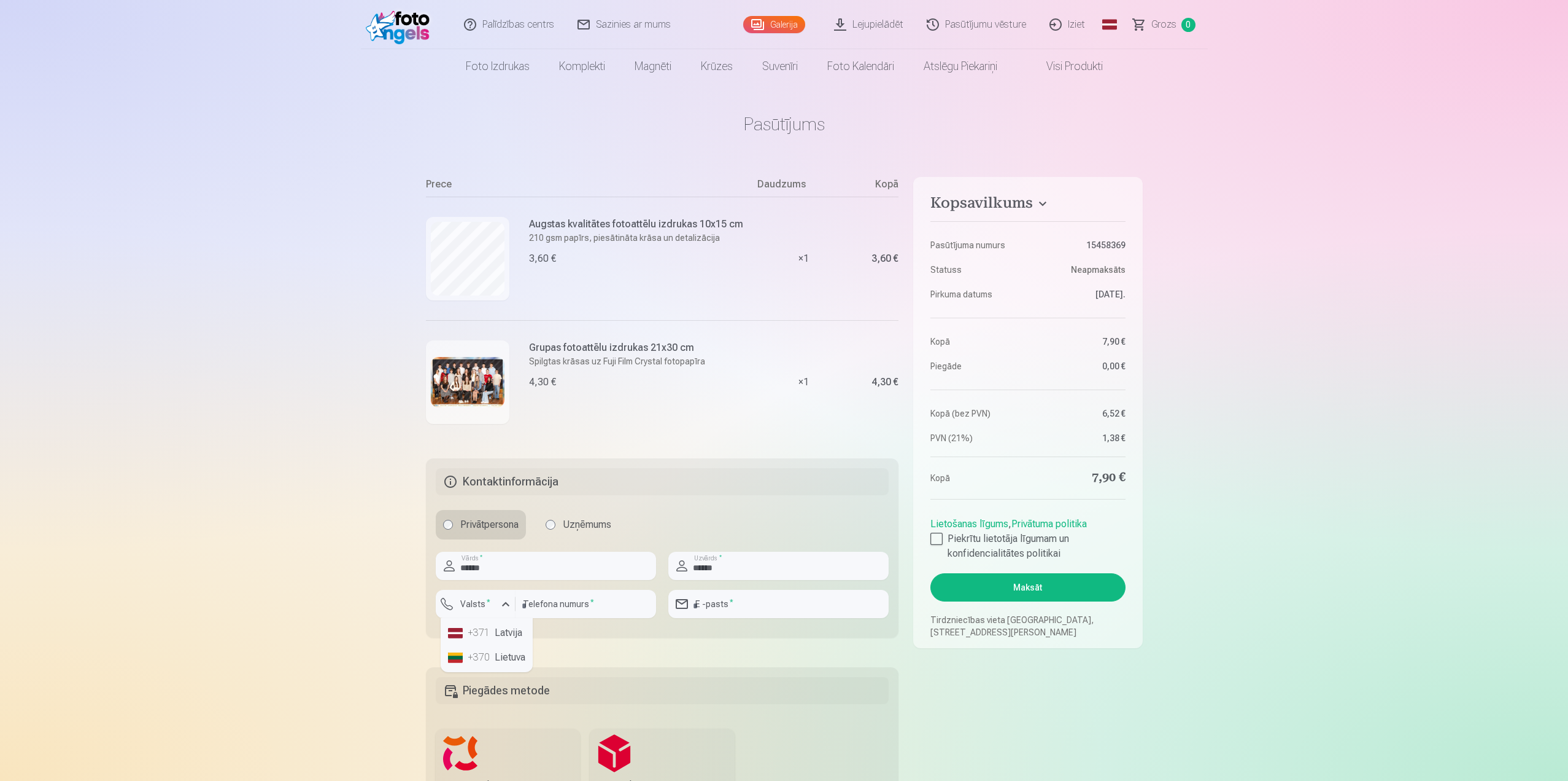
click at [507, 639] on li "+371 Latvija" at bounding box center [486, 632] width 87 height 24
click at [563, 599] on input "number" at bounding box center [586, 603] width 141 height 28
type input "********"
click at [767, 600] on input "email" at bounding box center [778, 603] width 220 height 28
type input "**********"
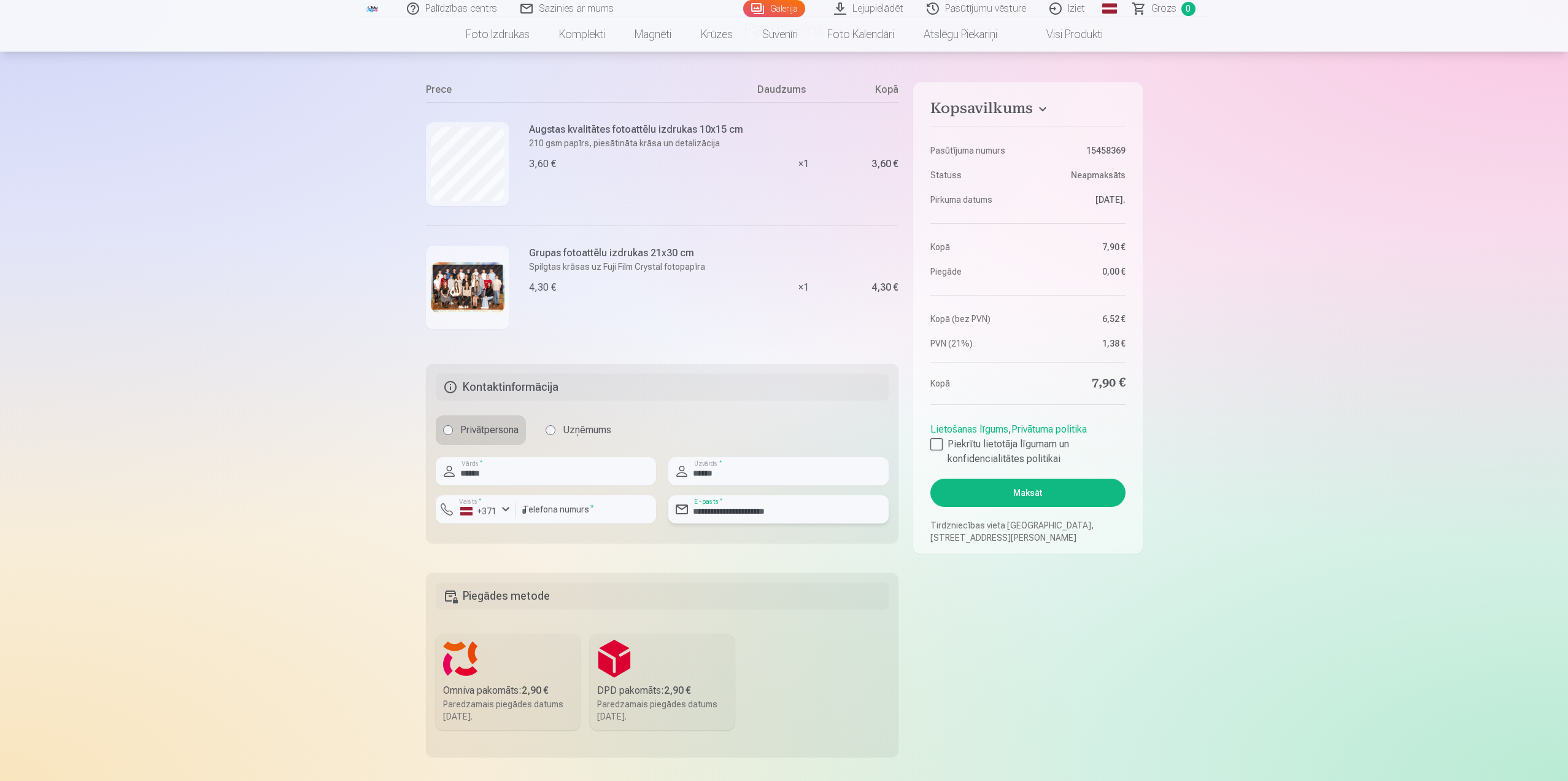
scroll to position [185, 0]
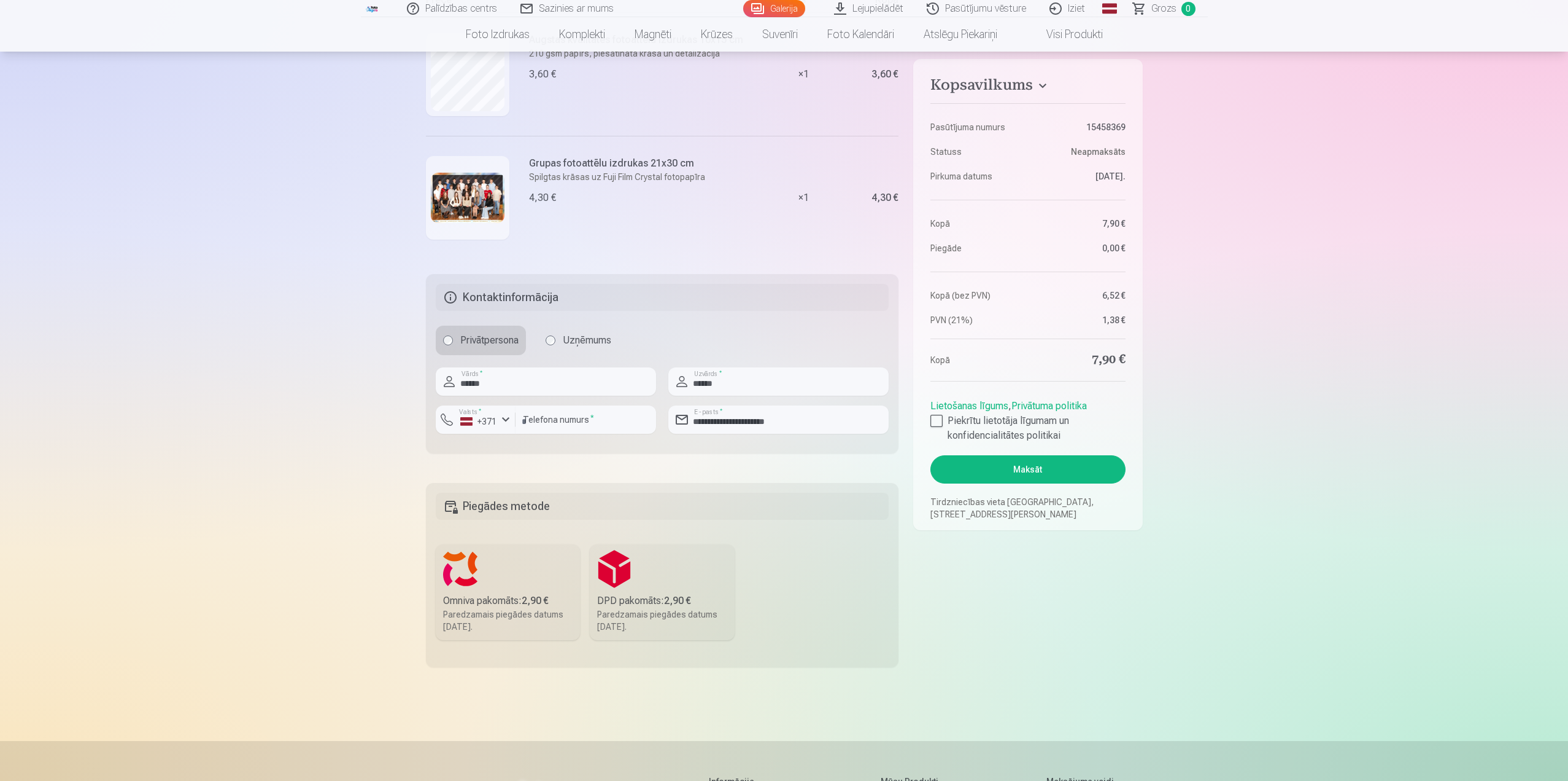
click at [645, 603] on div "DPD pakomāts : 2,90 €" at bounding box center [662, 600] width 131 height 15
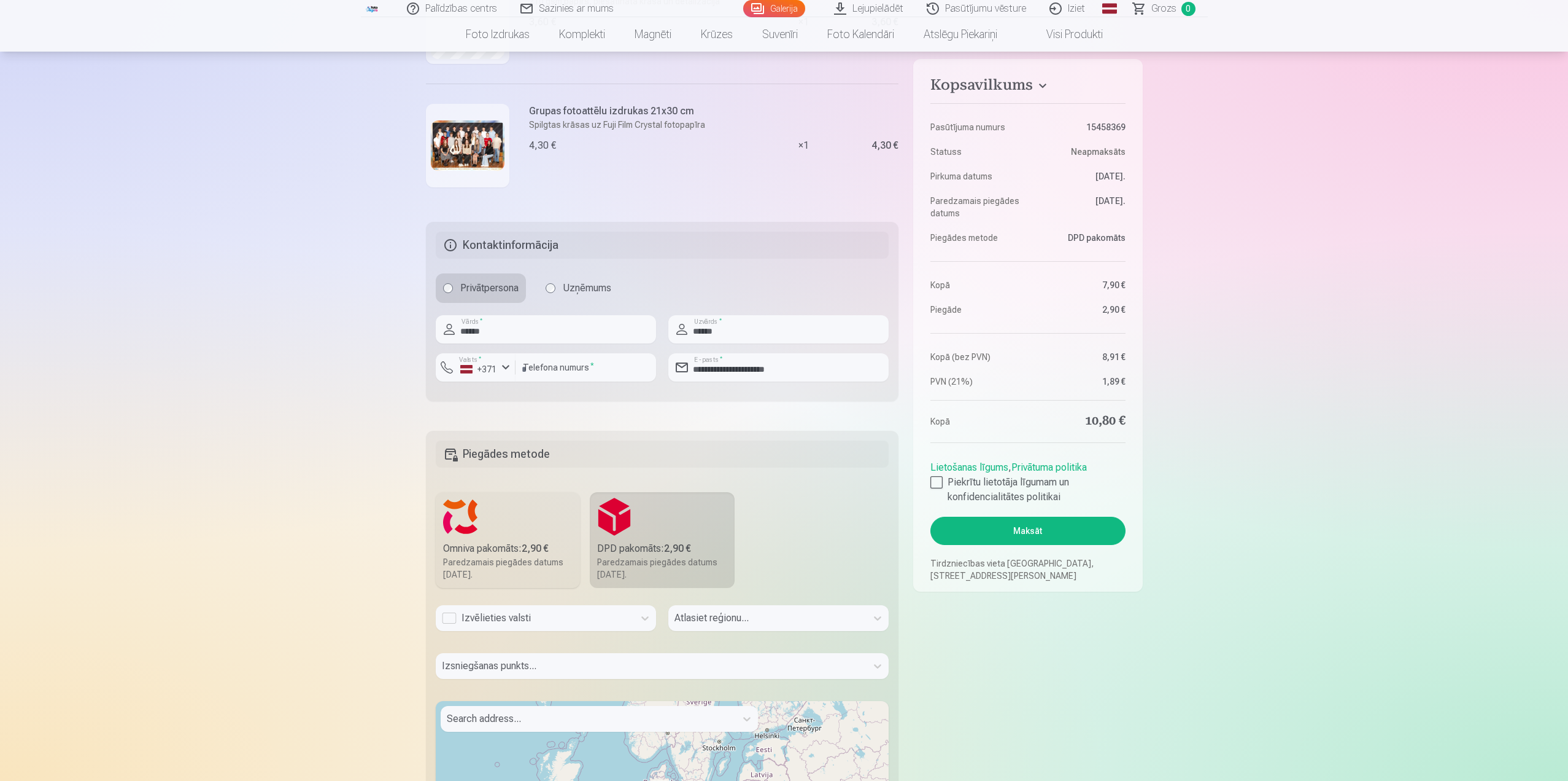
scroll to position [307, 0]
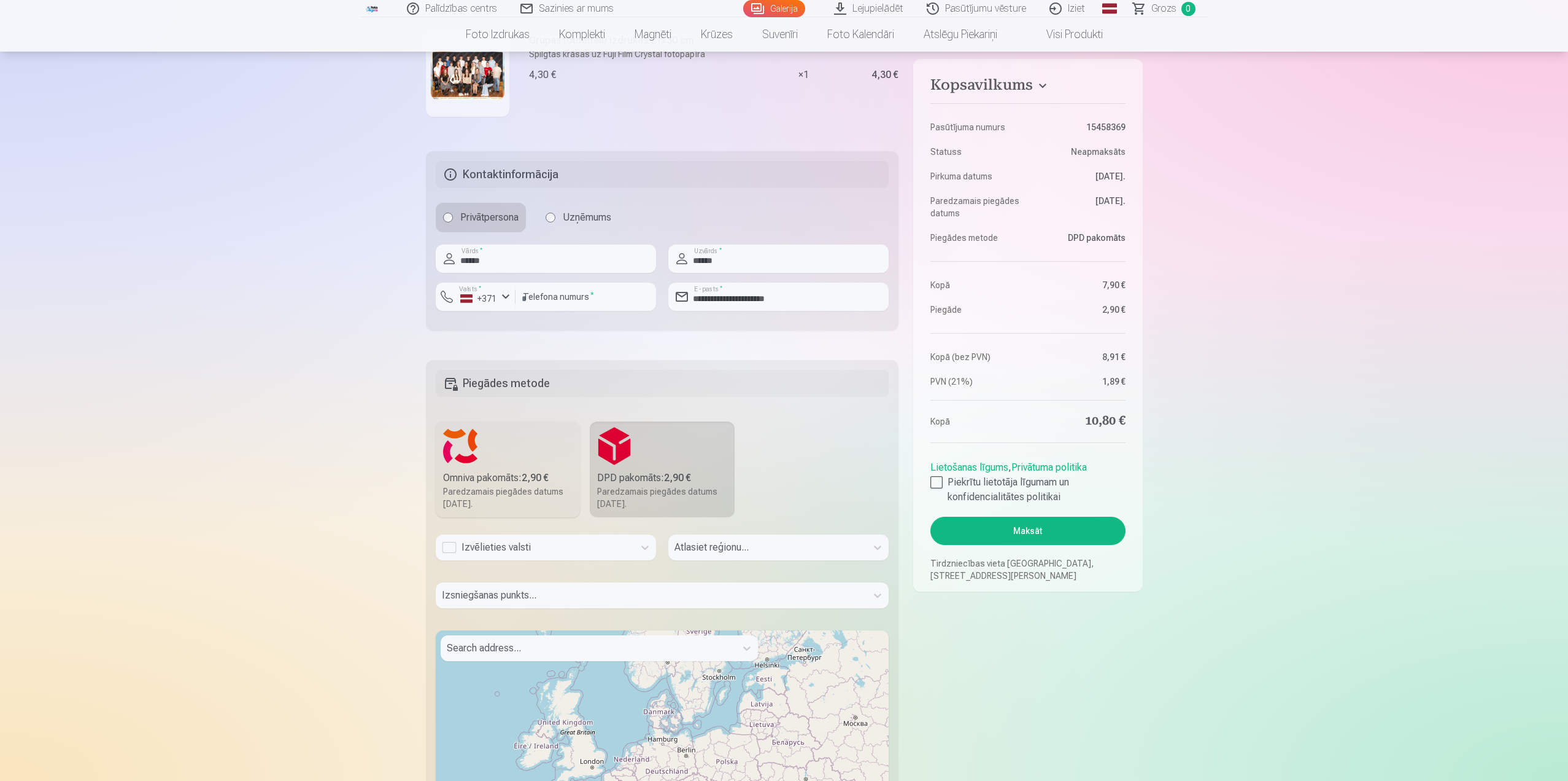
click at [500, 546] on div "Izvēlieties valsti" at bounding box center [535, 547] width 186 height 15
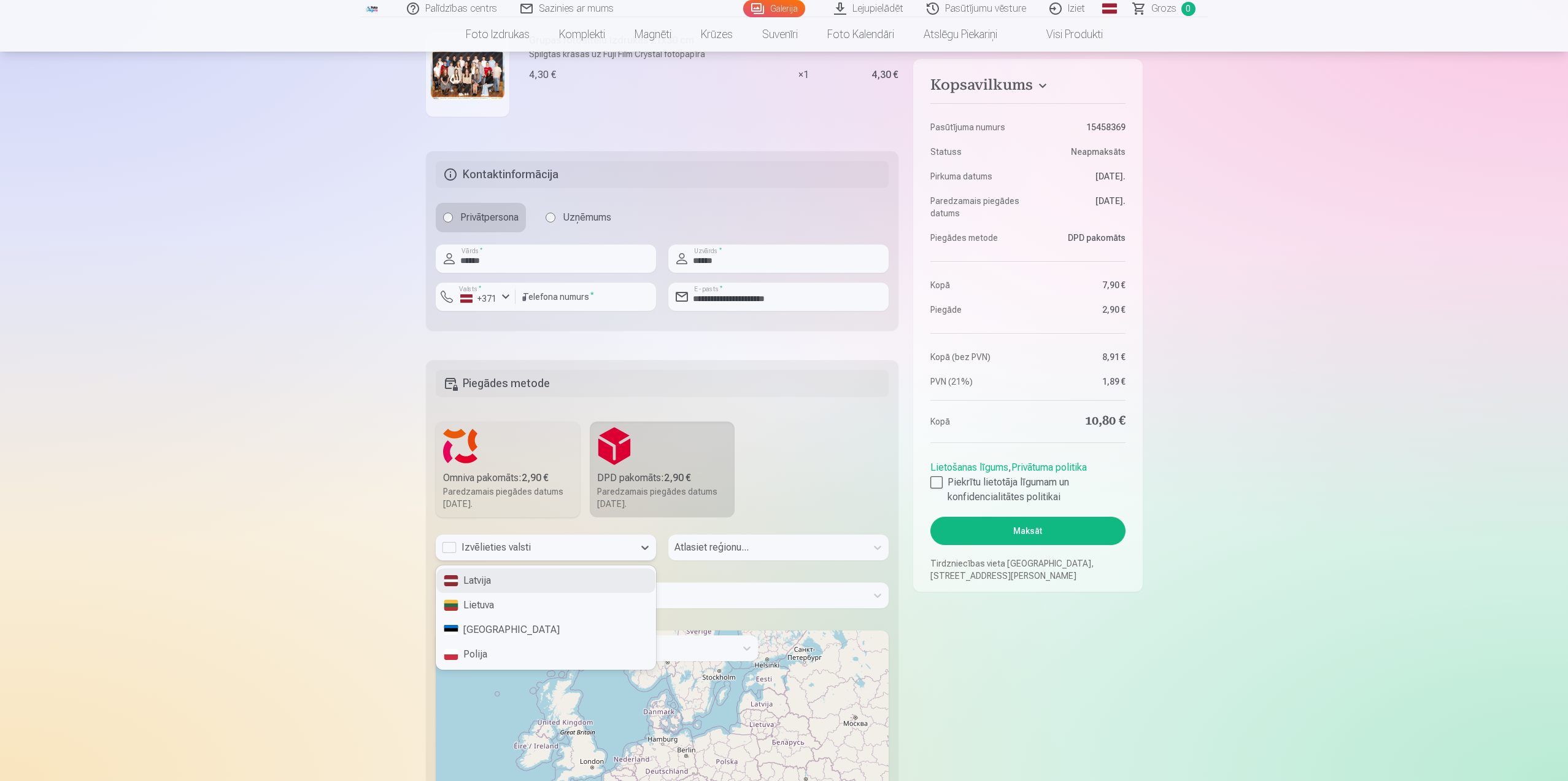
click at [489, 587] on div "Latvija" at bounding box center [546, 581] width 219 height 24
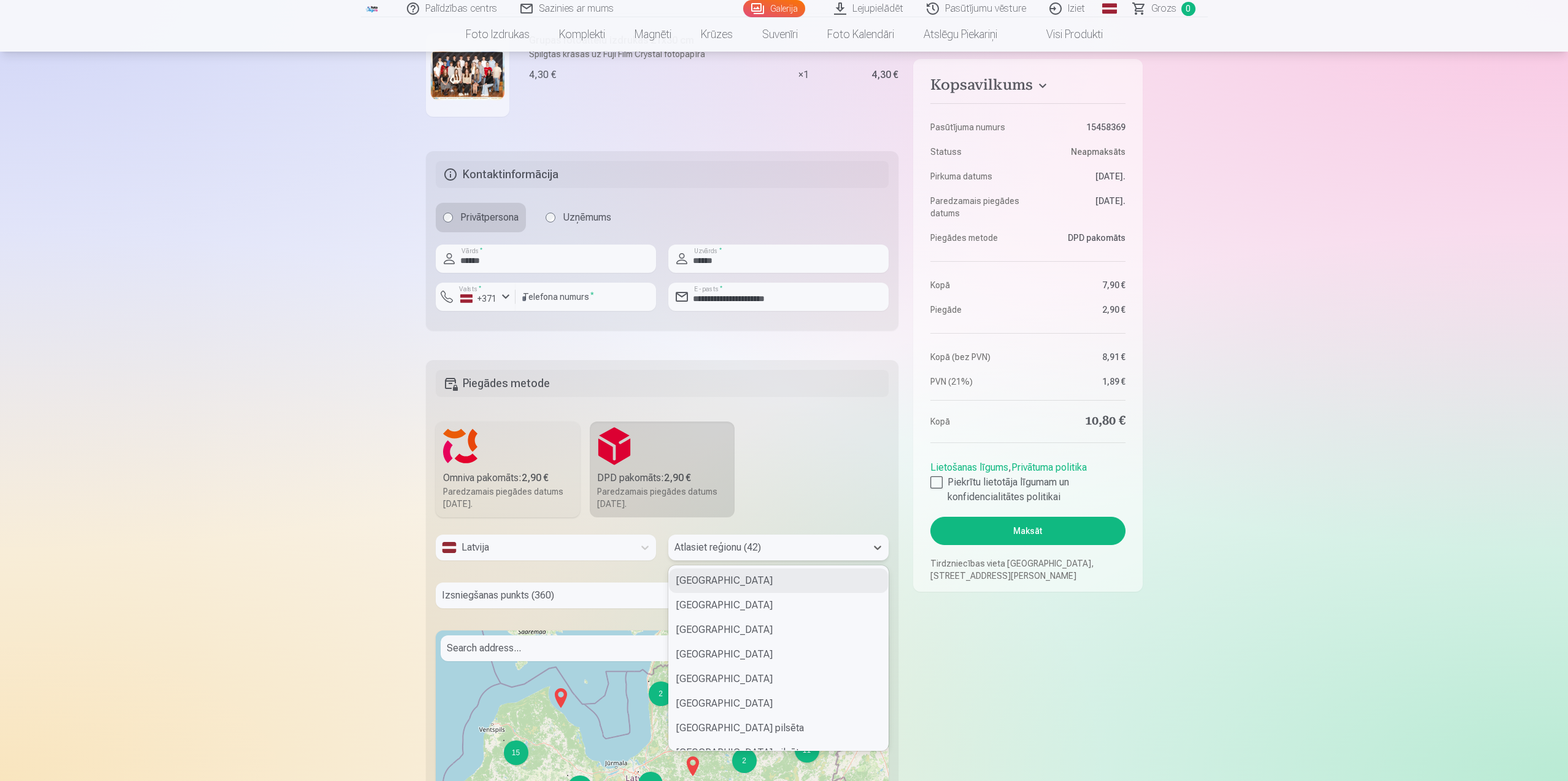
click at [720, 554] on div at bounding box center [767, 548] width 186 height 17
click at [734, 735] on div "Ogres novads" at bounding box center [779, 728] width 219 height 24
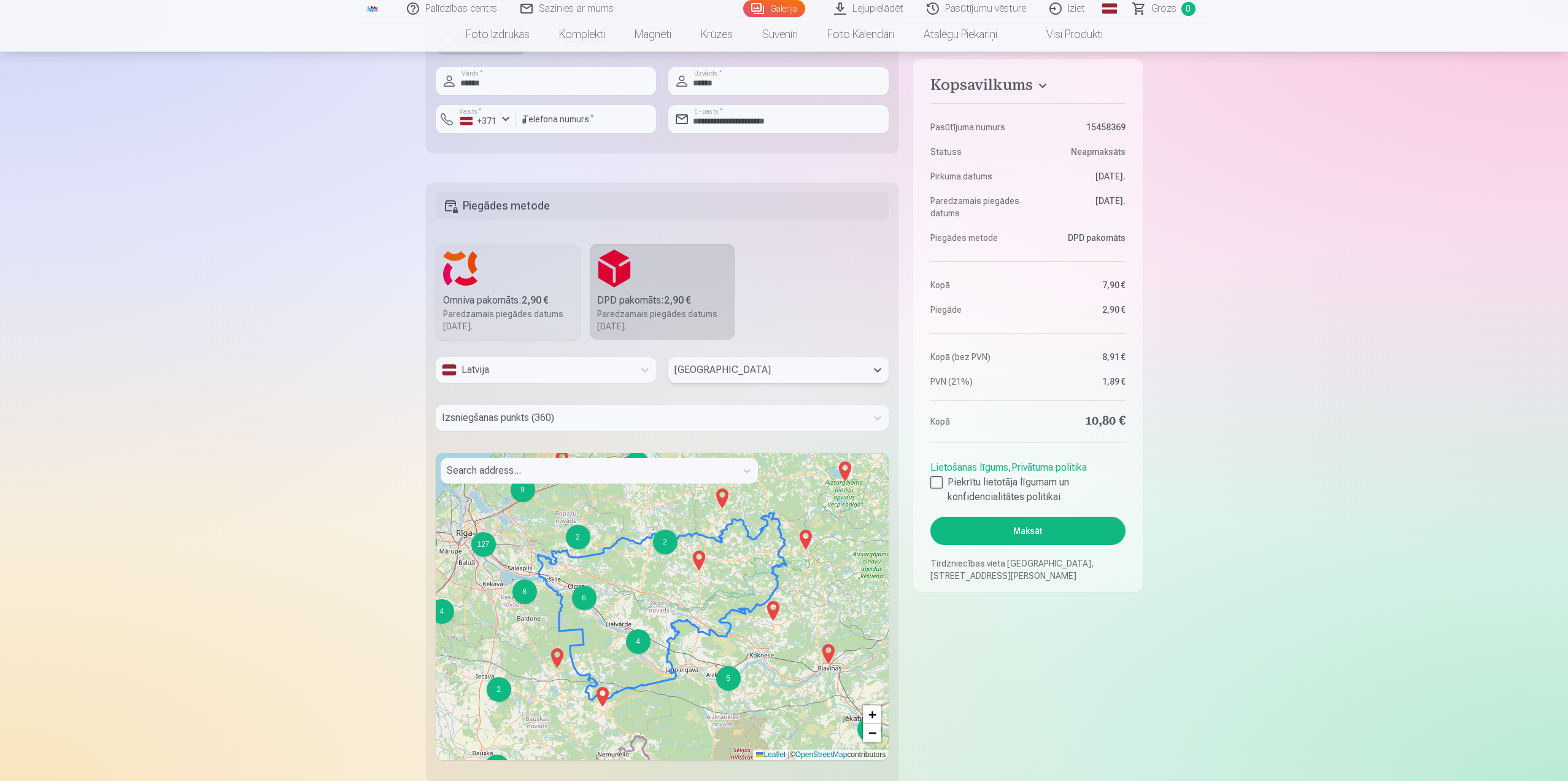
scroll to position [491, 0]
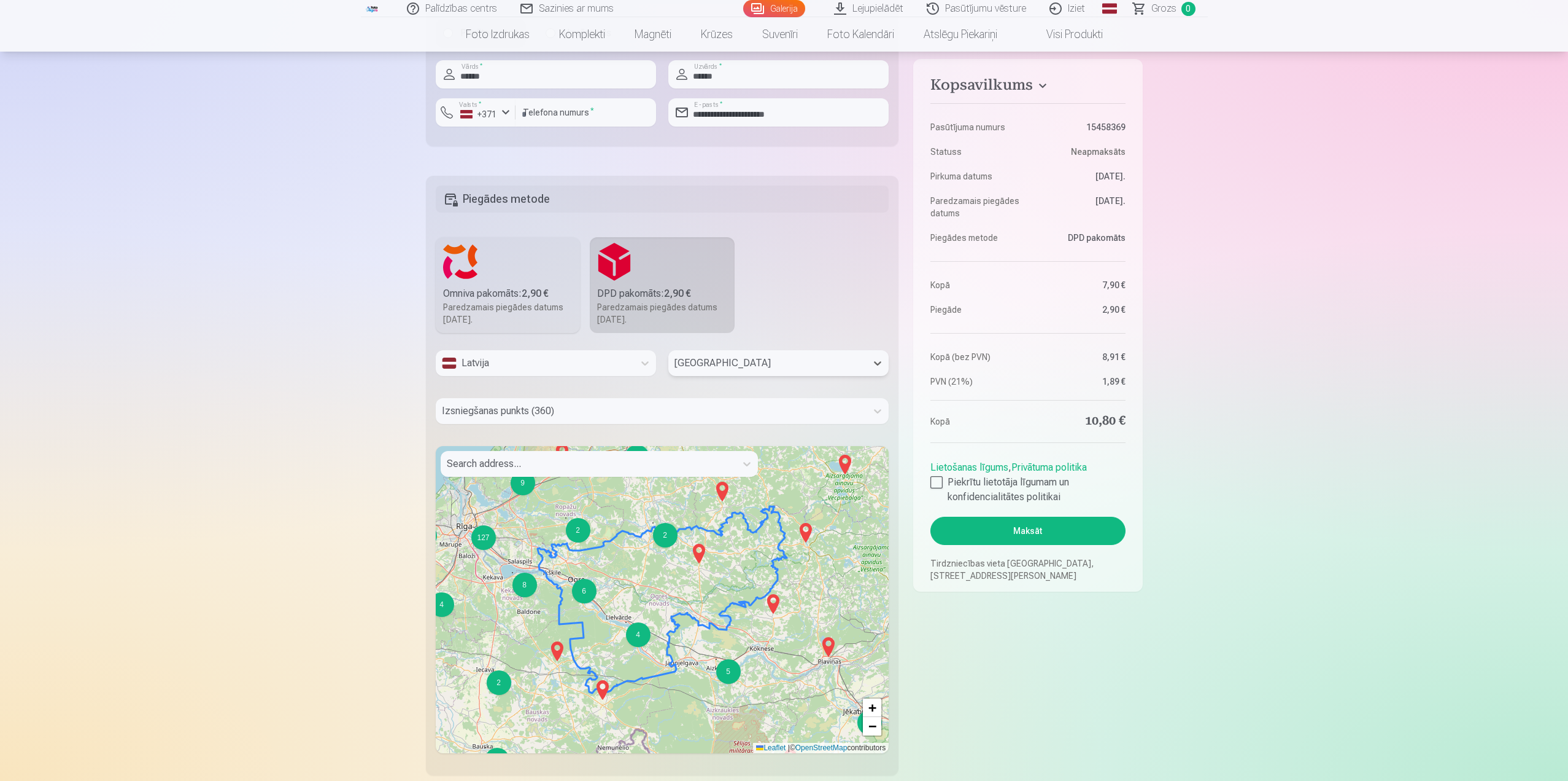
click at [572, 477] on div "2 3 3 2 2 2 6 4 5 5 10 4 2 2 3 4 4 5 3 4 2 2 3 5 7 4 3 2 8 4 11 2 4 6 9 11 8 12…" at bounding box center [662, 599] width 453 height 307
click at [751, 464] on icon at bounding box center [747, 464] width 12 height 12
click at [723, 406] on div at bounding box center [652, 411] width 419 height 17
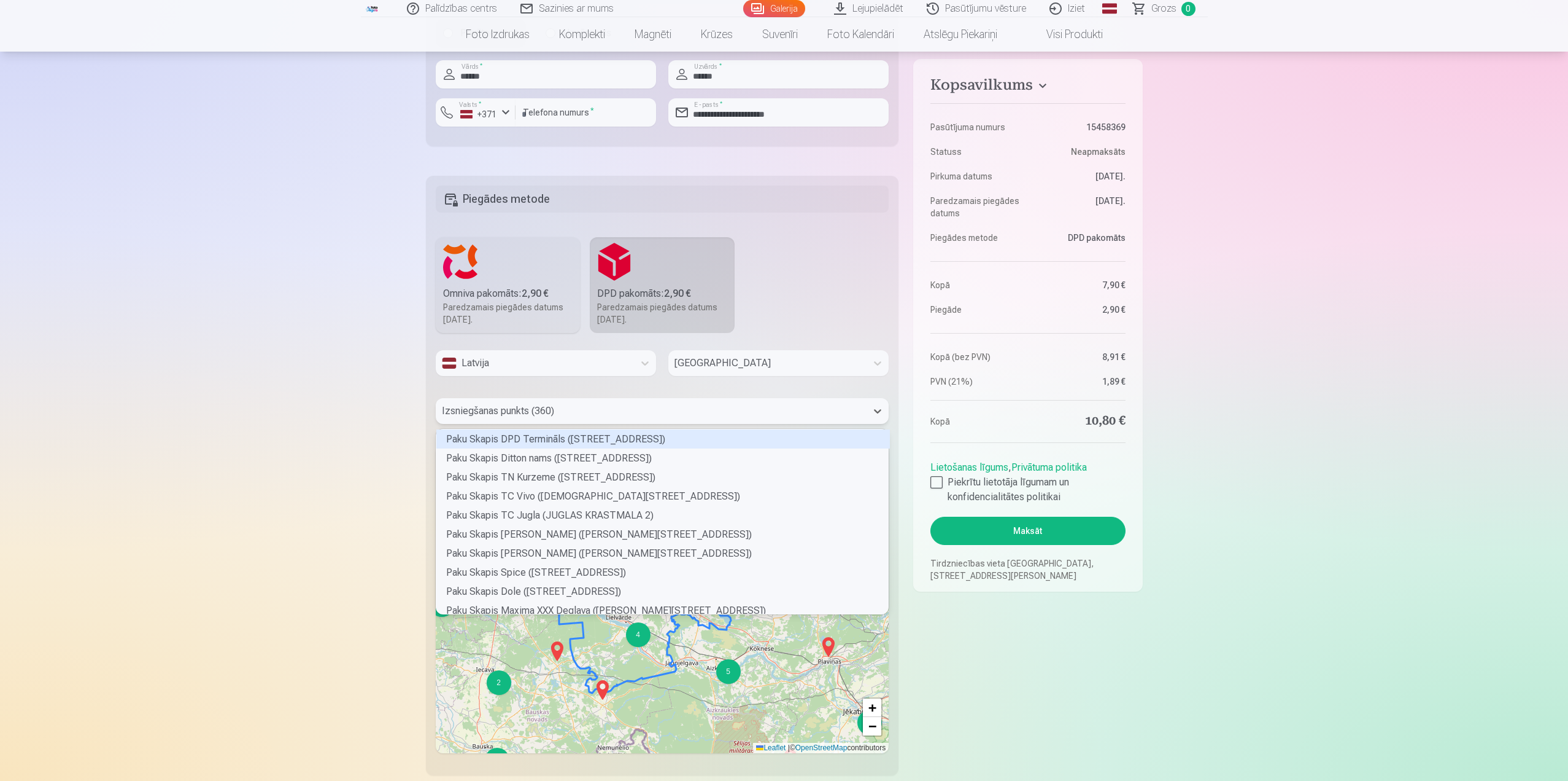
scroll to position [181, 449]
click at [980, 635] on fieldset "Kopsavilkums Pasūtījuma numurs 15458369 Statuss Neapmaksāts Pirkuma datums 17.0…" at bounding box center [1028, 238] width 229 height 1104
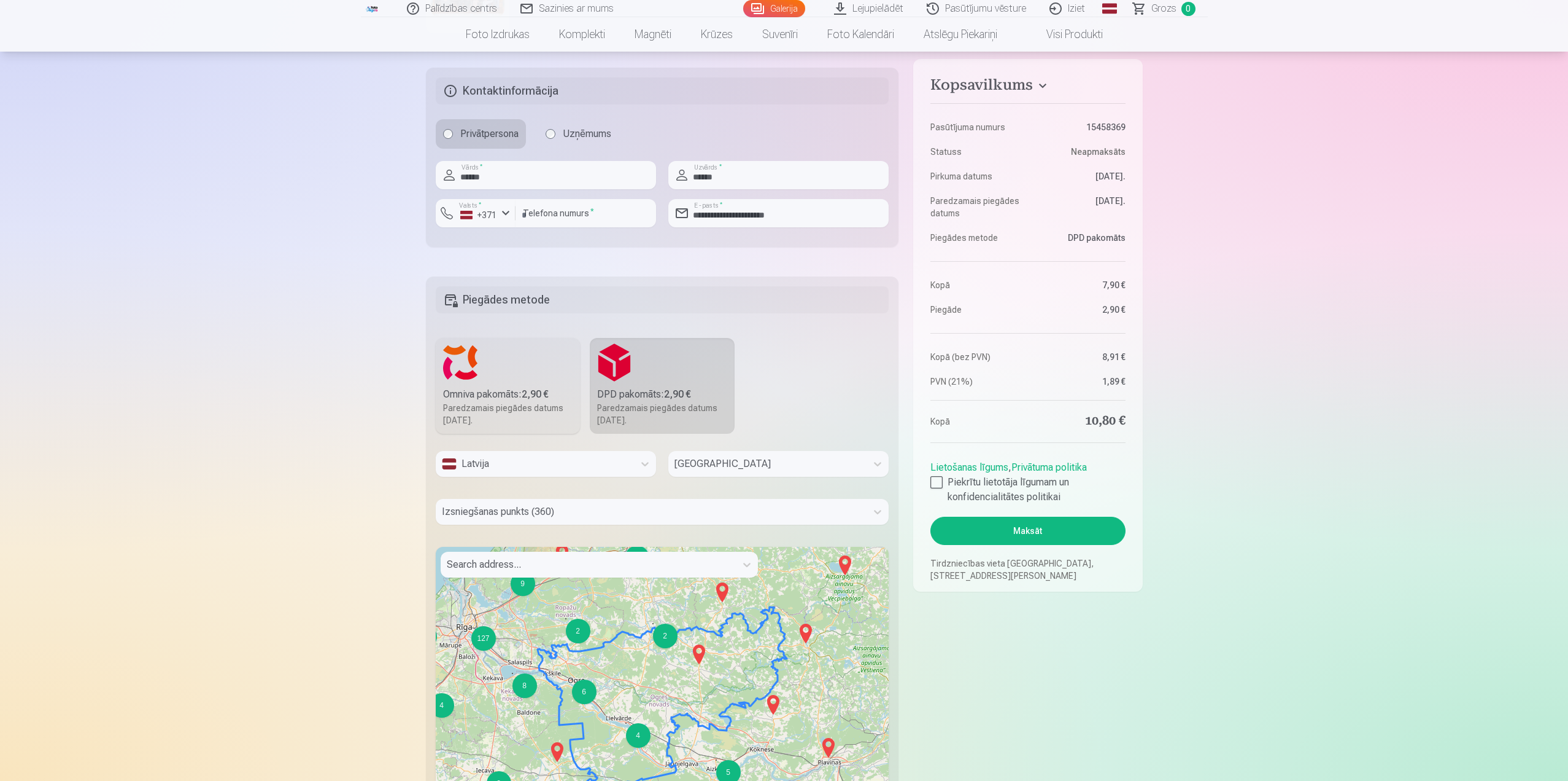
scroll to position [368, 0]
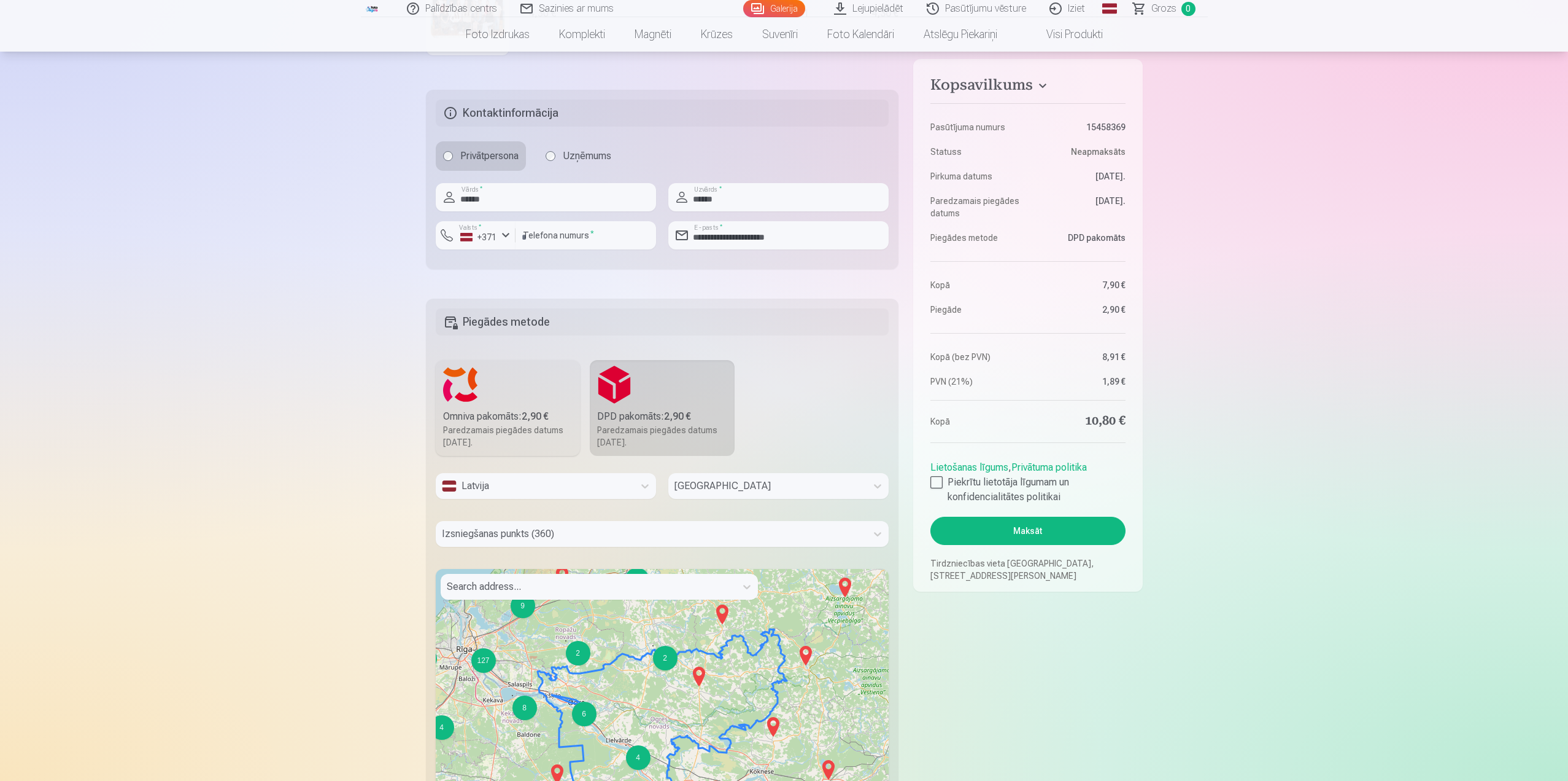
click at [583, 718] on div "6" at bounding box center [584, 714] width 24 height 24
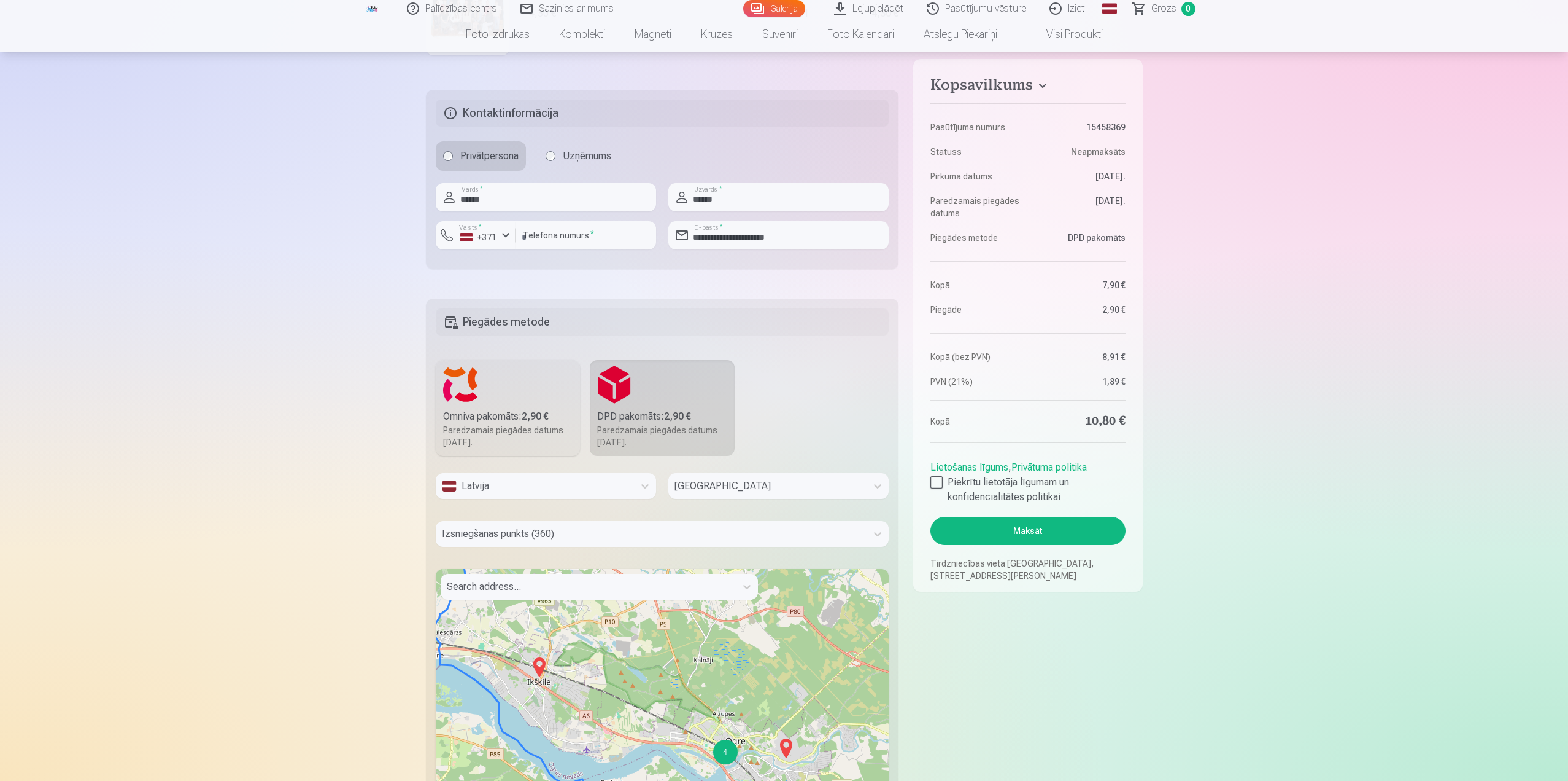
click at [538, 666] on img at bounding box center [539, 667] width 20 height 30
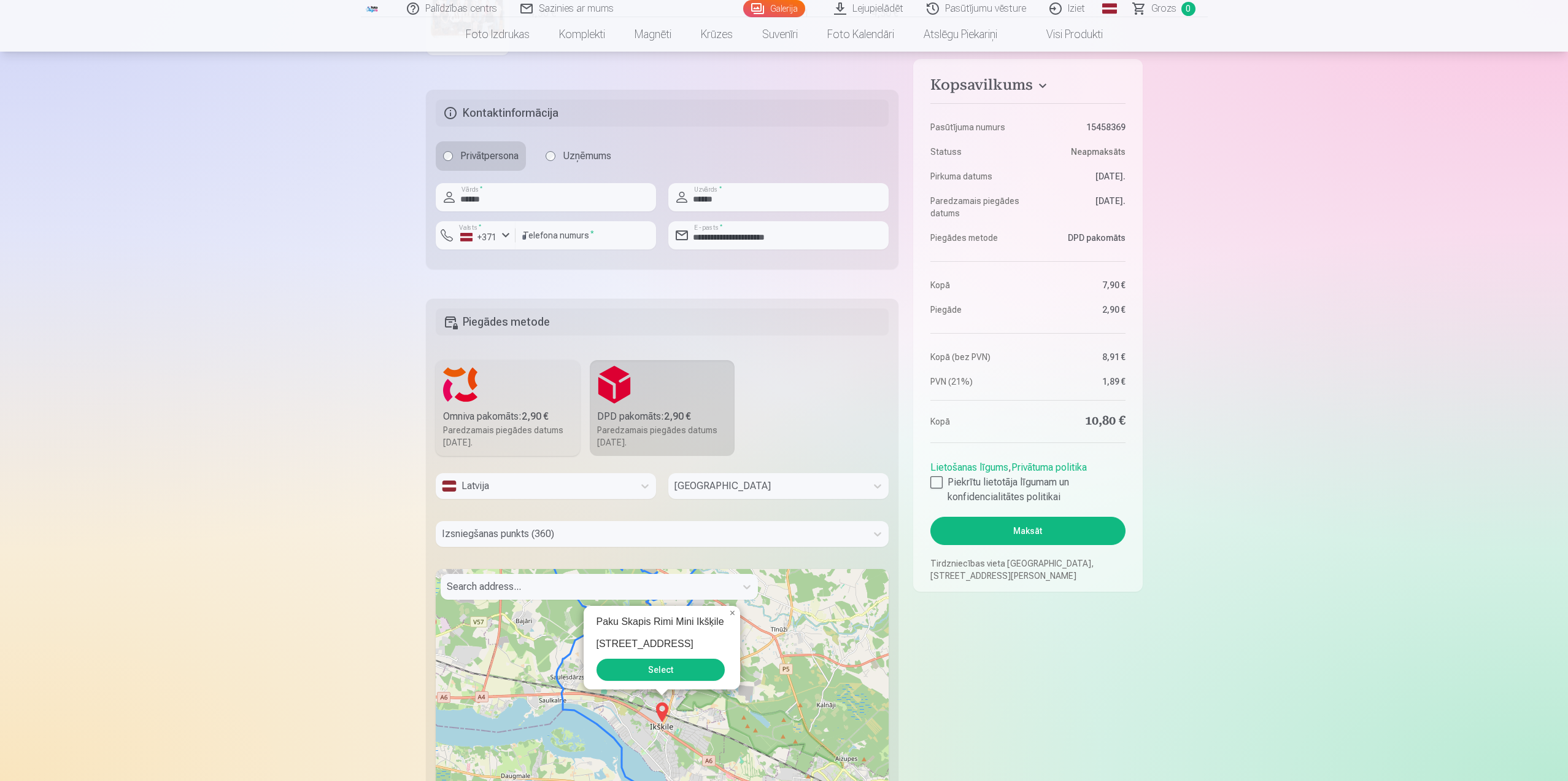
click at [651, 670] on button "Select" at bounding box center [660, 669] width 128 height 22
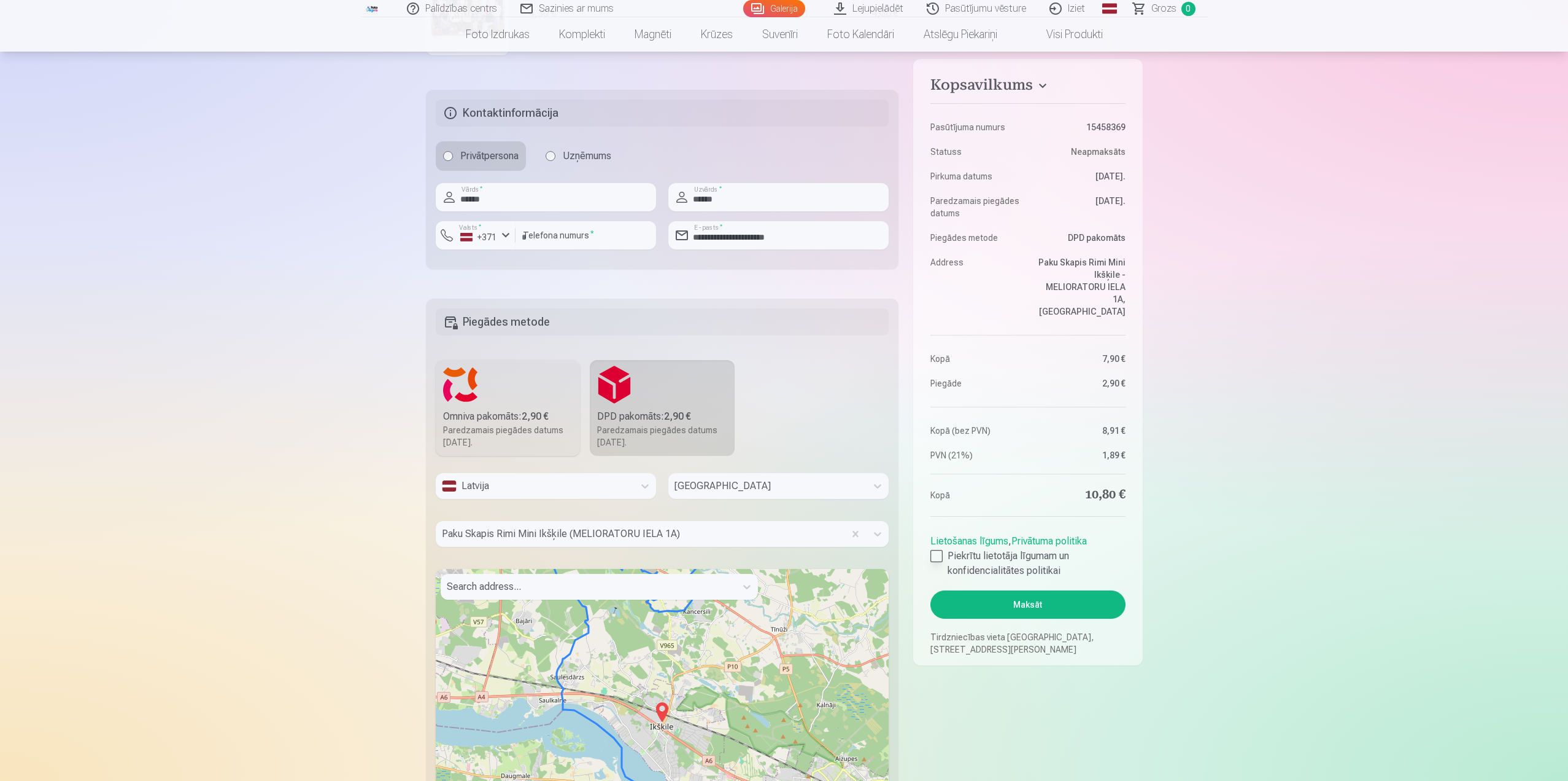
click at [937, 549] on div at bounding box center [936, 555] width 12 height 12
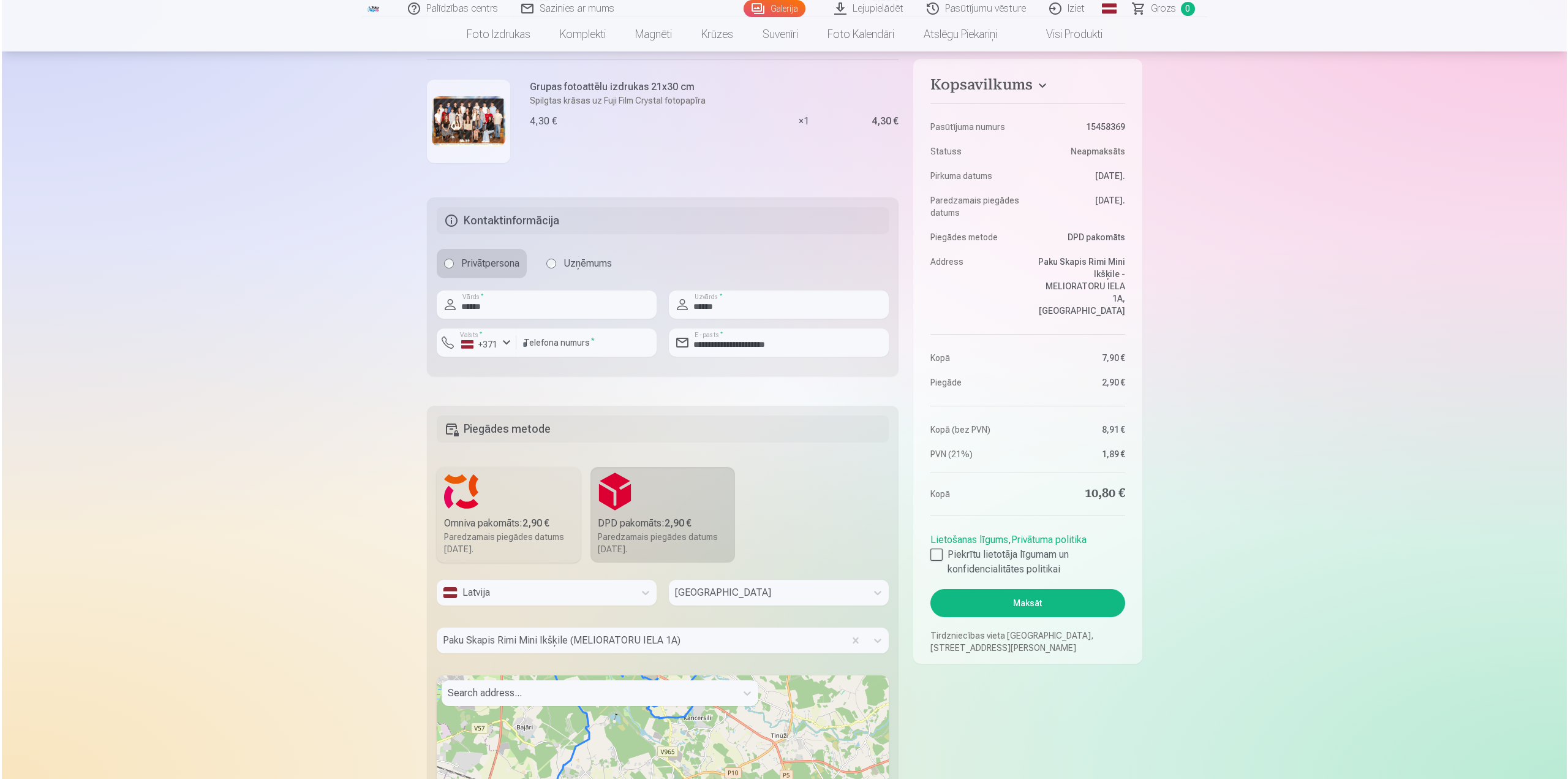
scroll to position [245, 0]
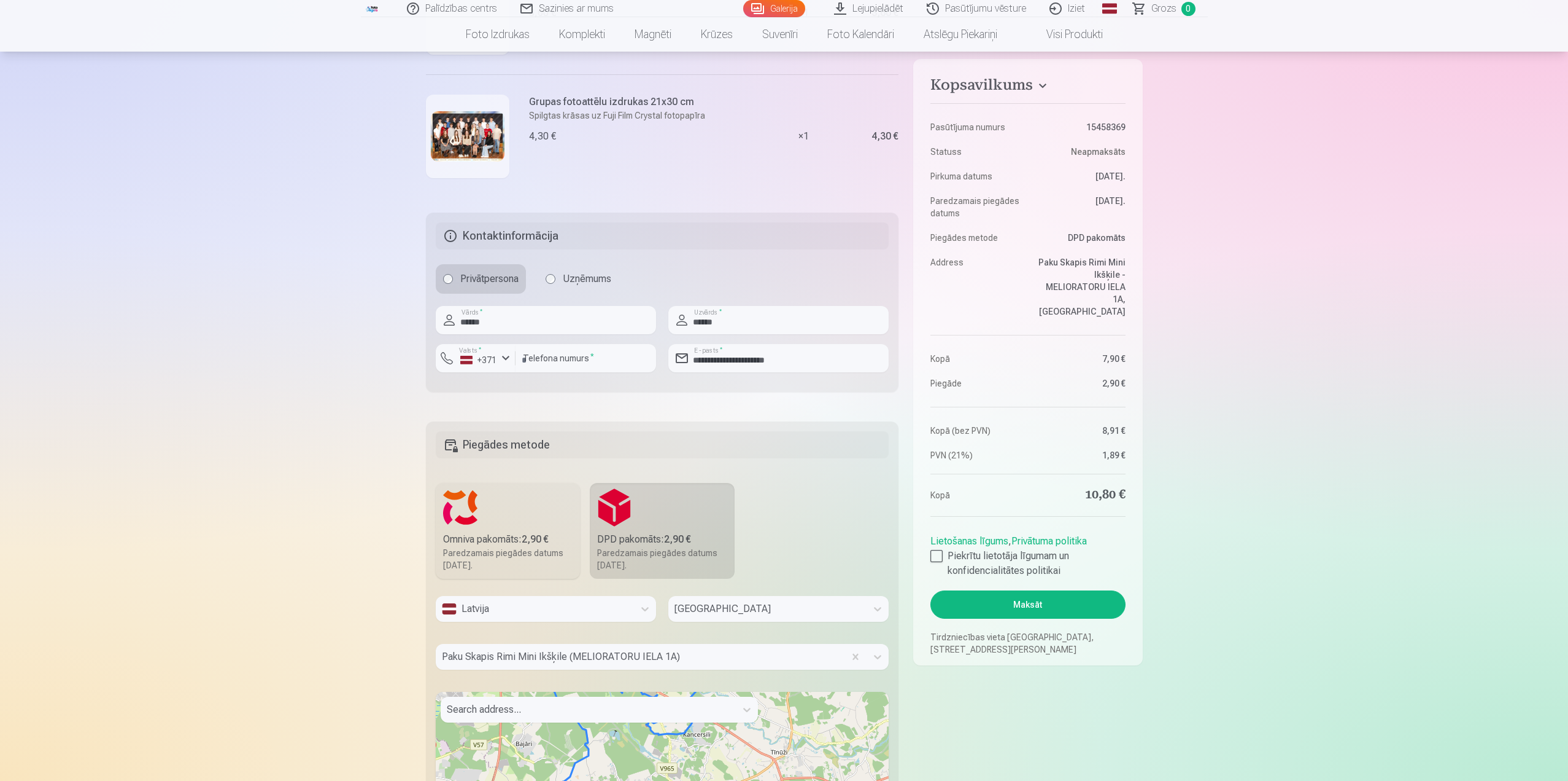
click at [1019, 590] on button "Maksāt" at bounding box center [1028, 604] width 195 height 28
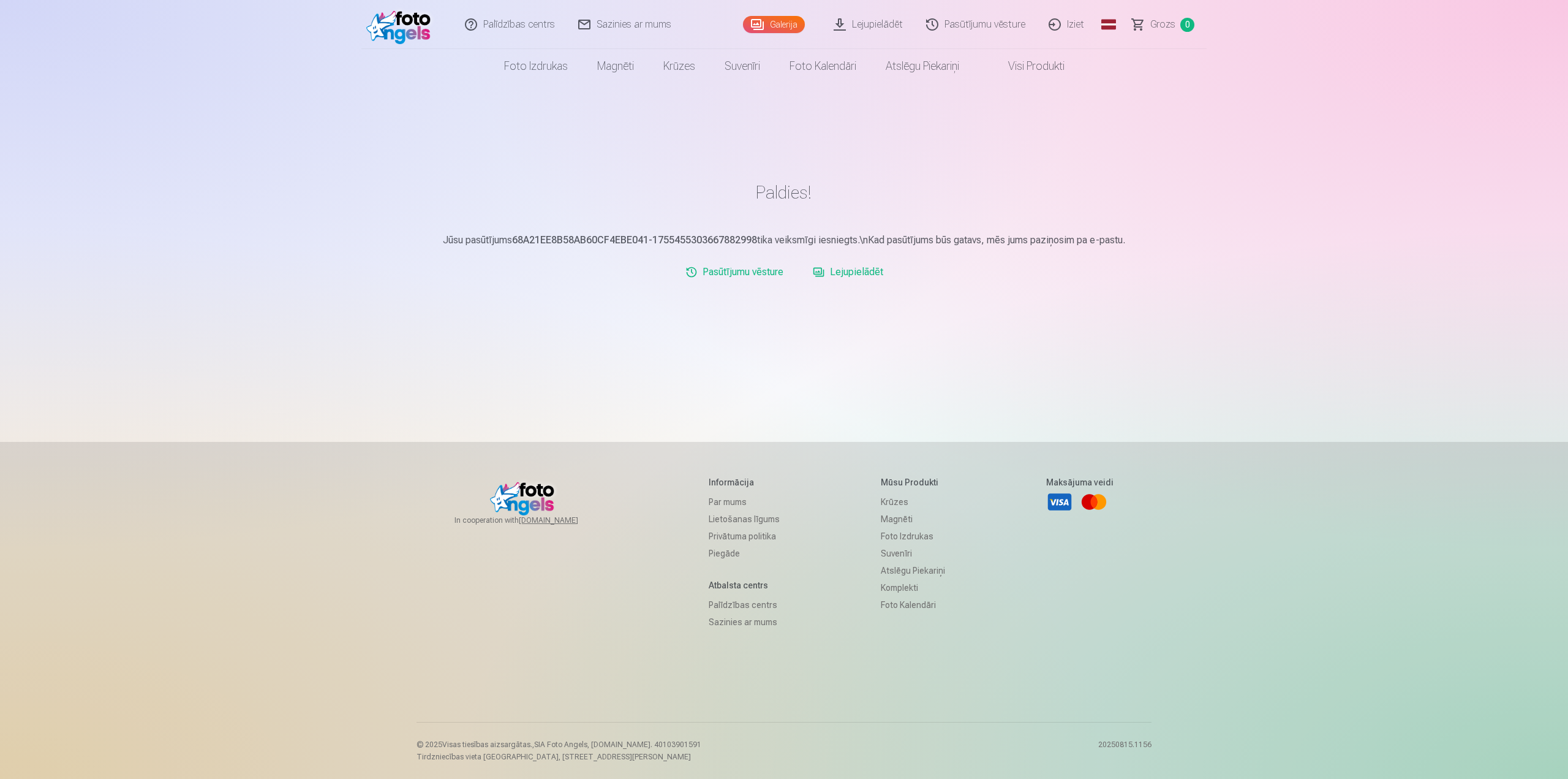
click at [873, 273] on link "Lejupielādēt" at bounding box center [847, 272] width 80 height 24
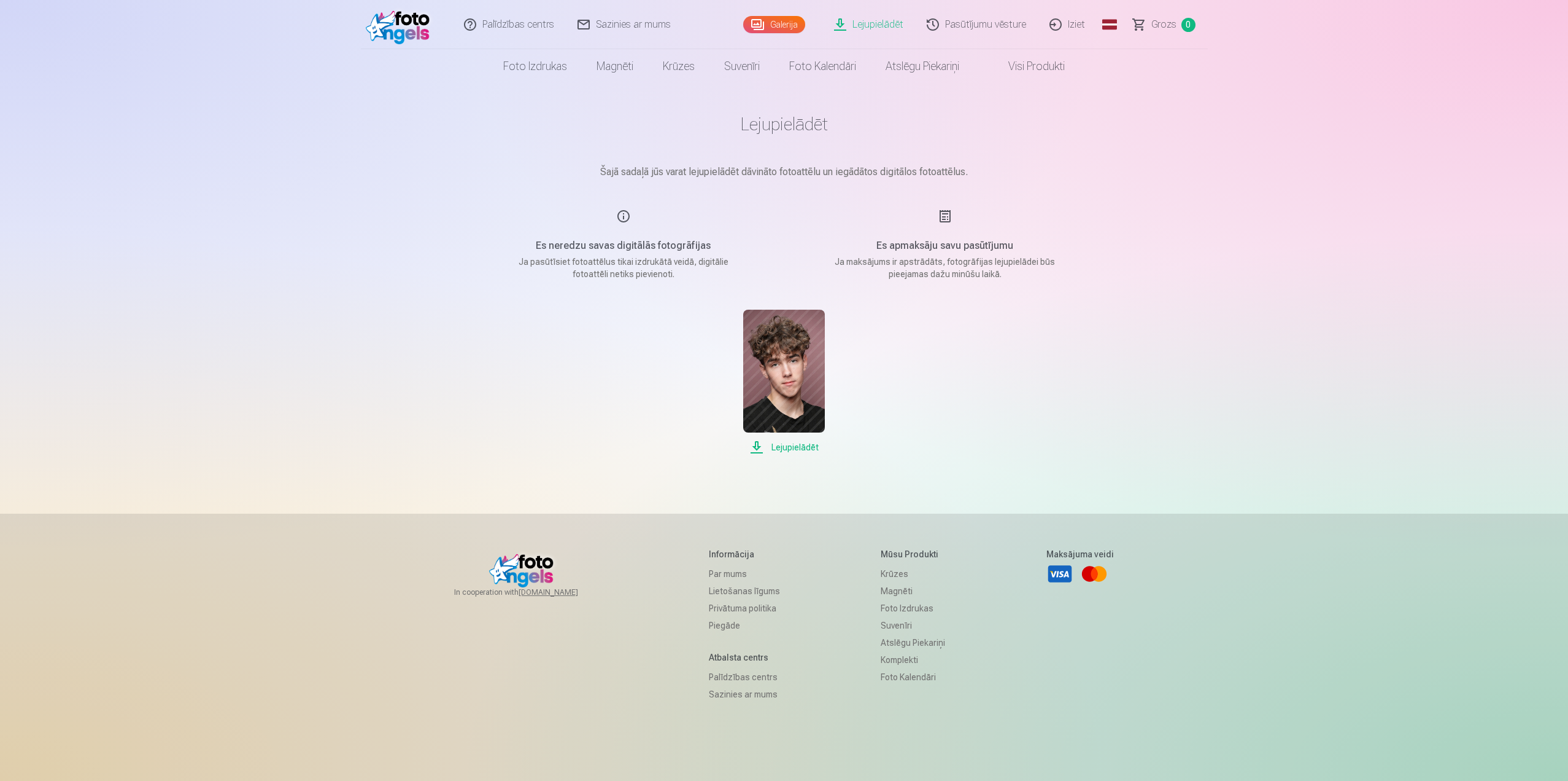
click at [769, 26] on link "Galerija" at bounding box center [774, 24] width 62 height 17
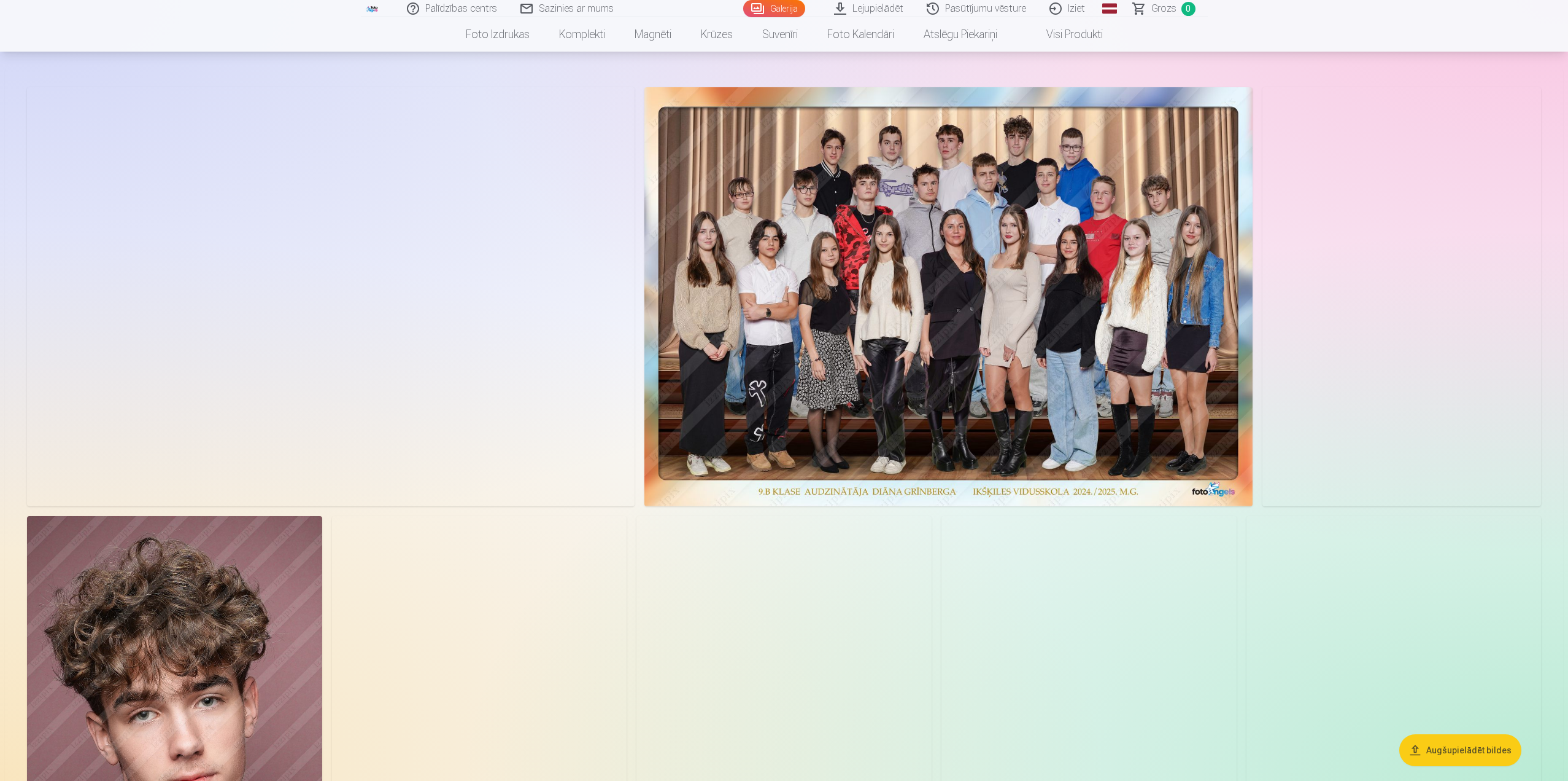
scroll to position [123, 0]
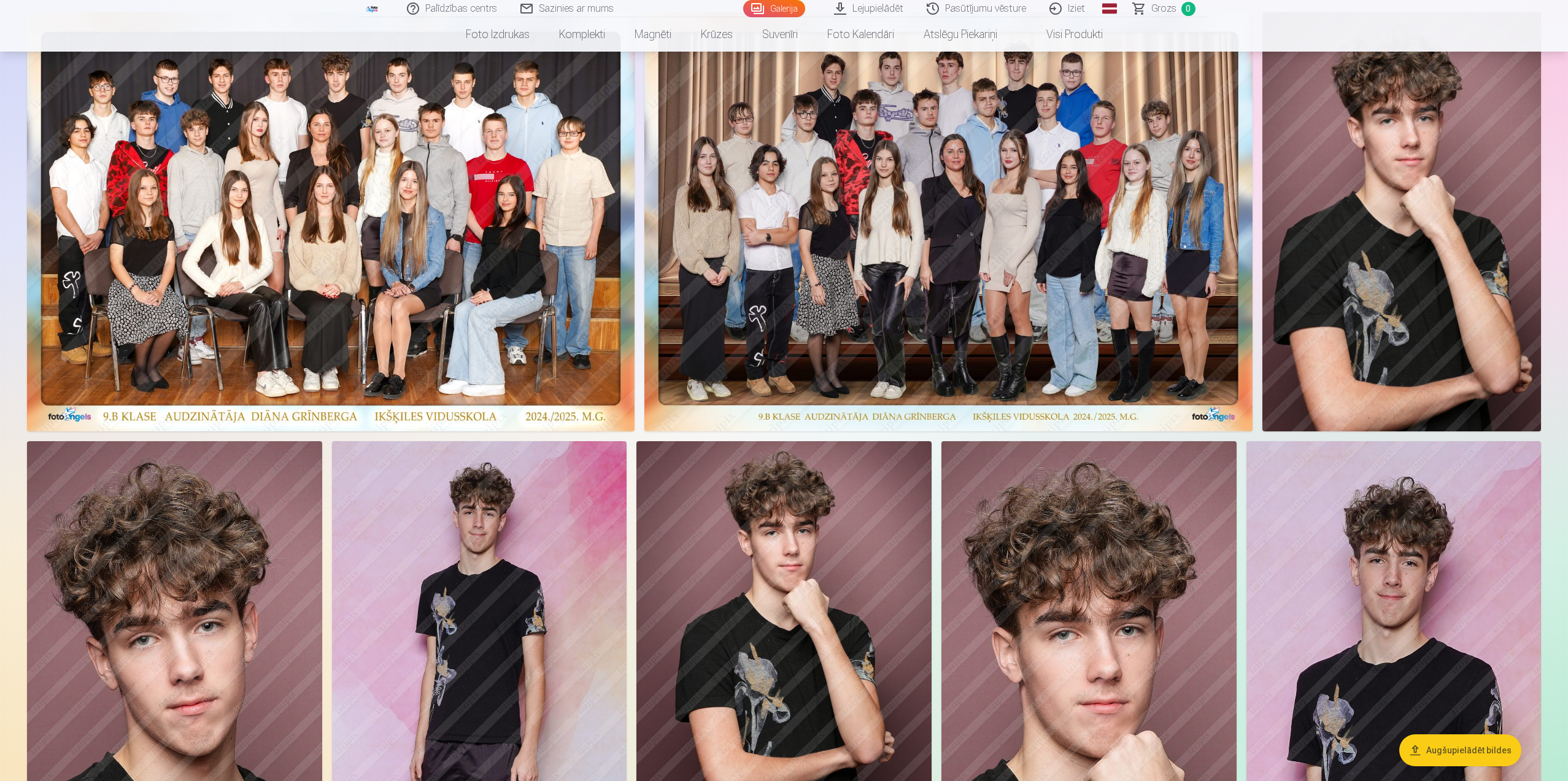
click at [1477, 327] on img at bounding box center [1402, 221] width 279 height 419
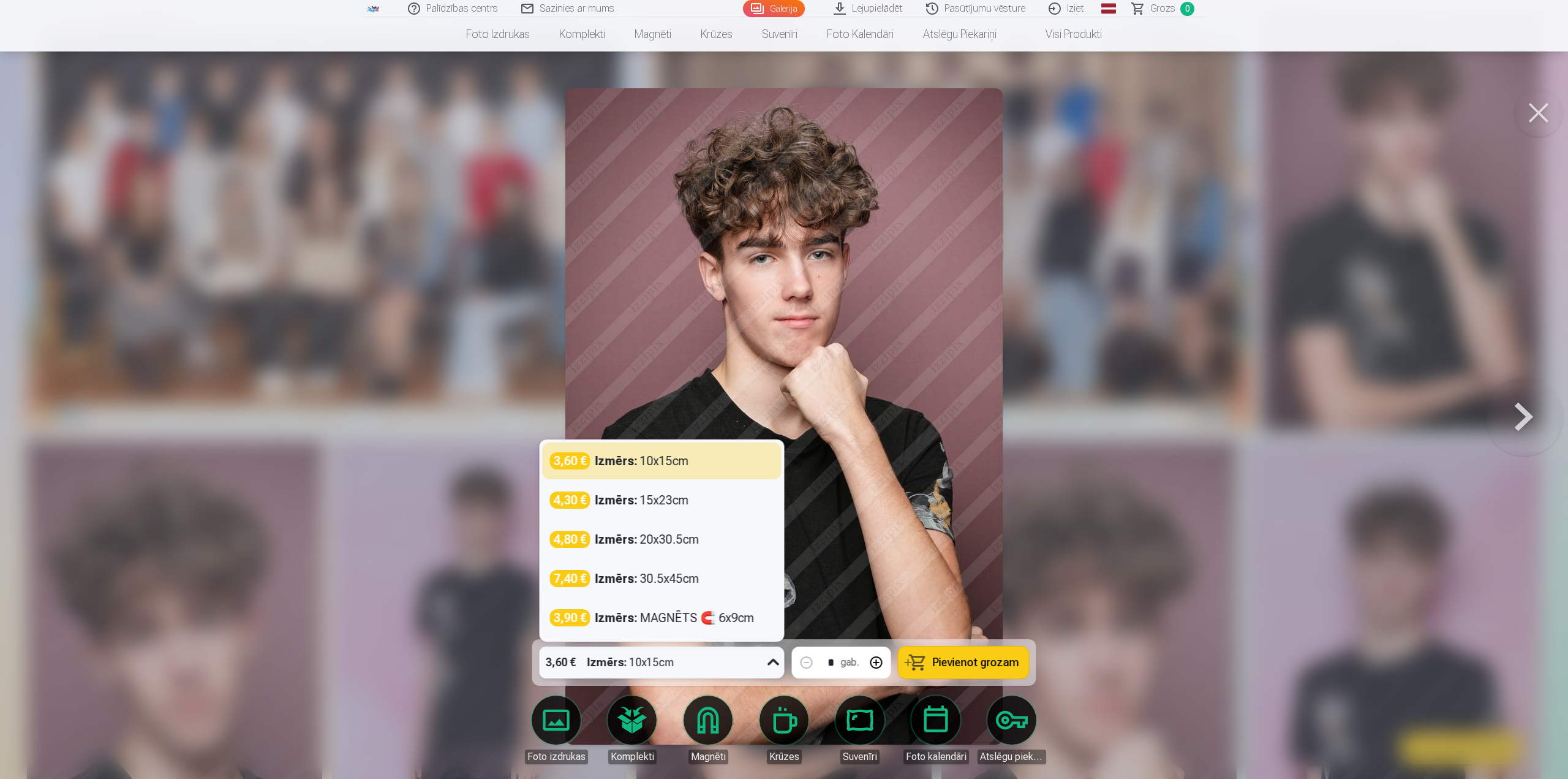
click at [774, 662] on icon at bounding box center [774, 662] width 20 height 20
click at [1153, 506] on div at bounding box center [784, 389] width 1568 height 779
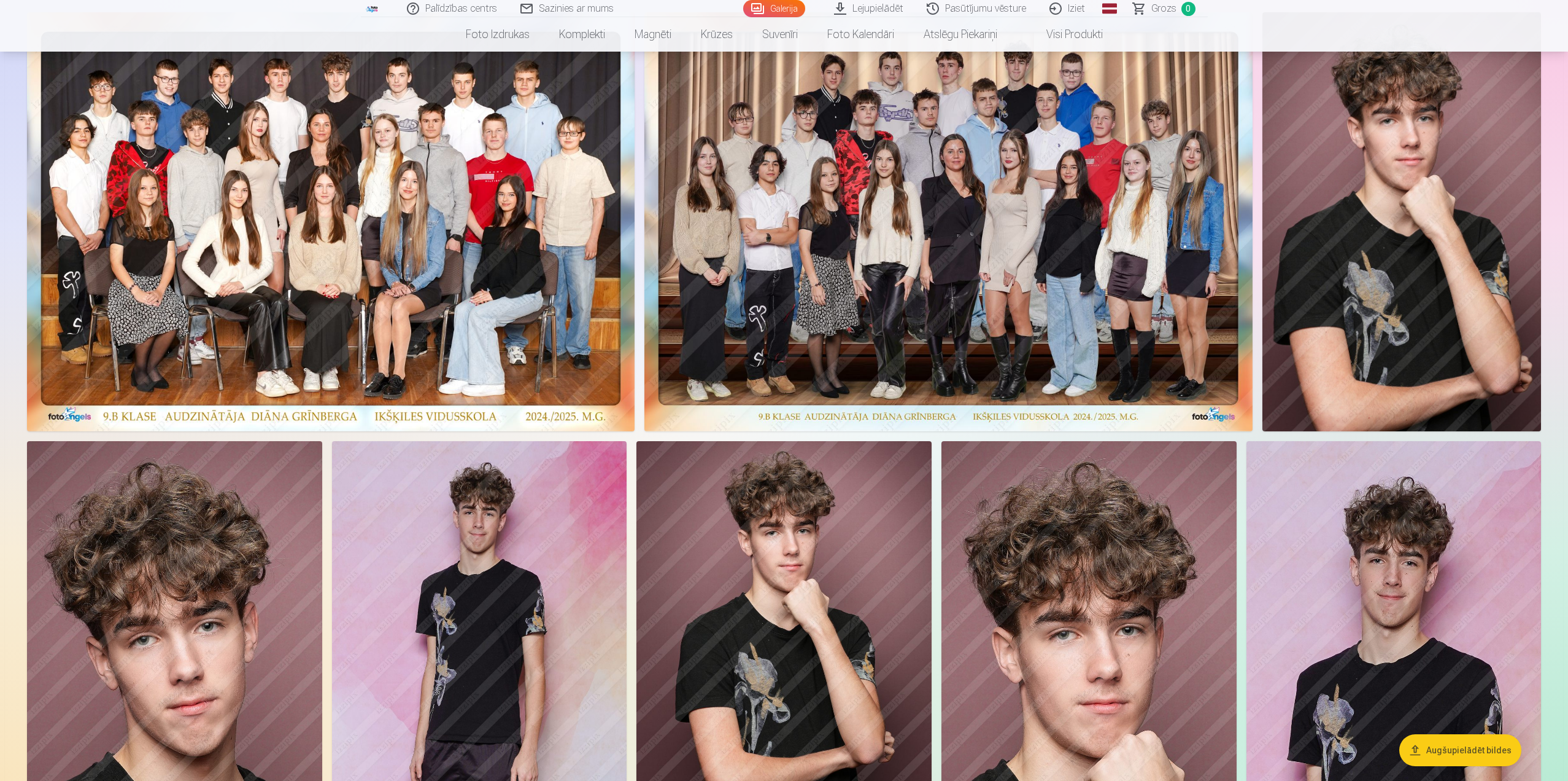
click at [1078, 7] on link "Iziet" at bounding box center [1069, 9] width 59 height 17
